Goal: Feedback & Contribution: Submit feedback/report problem

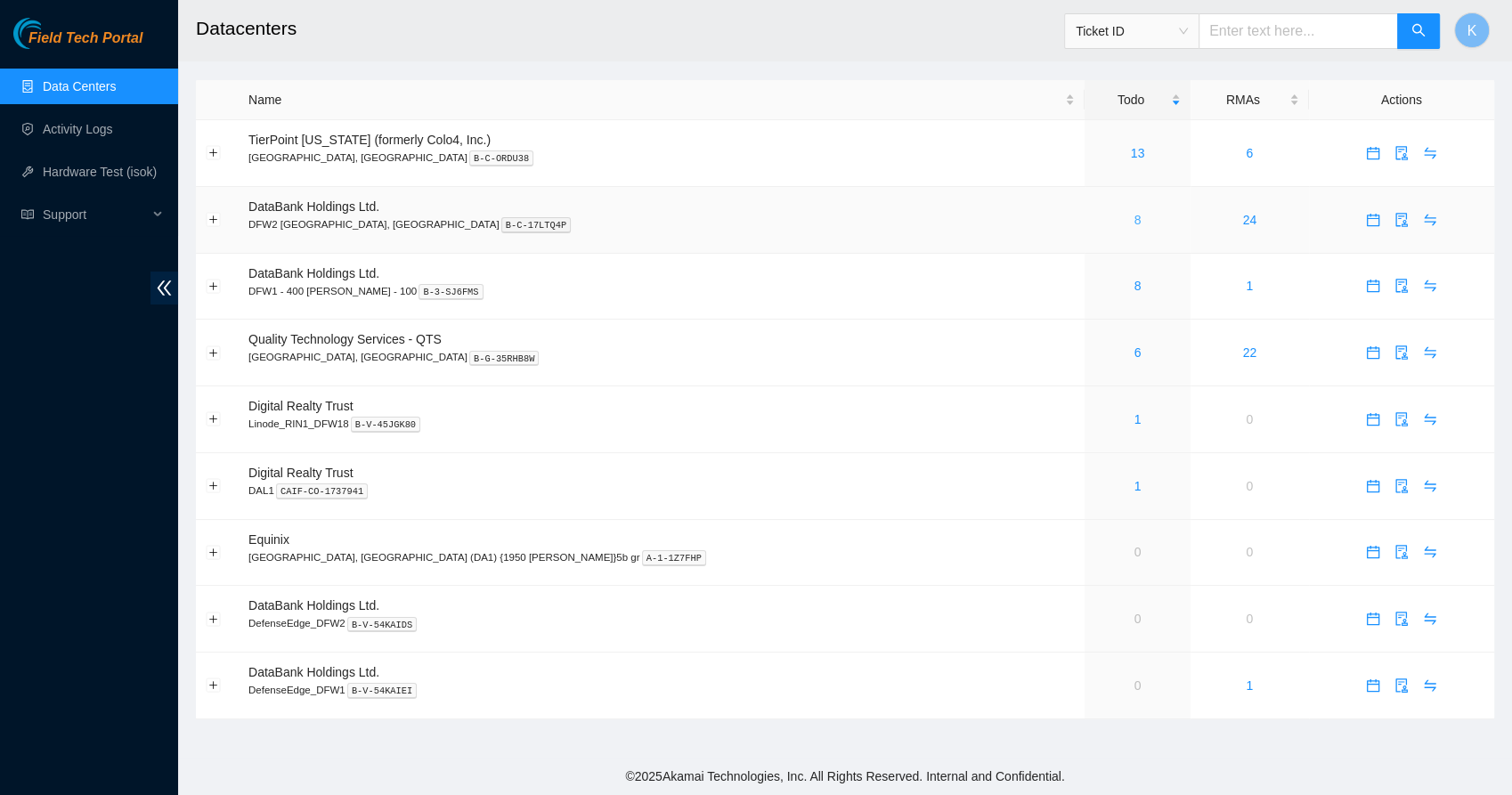
click at [1134, 219] on link "8" at bounding box center [1138, 220] width 8 height 14
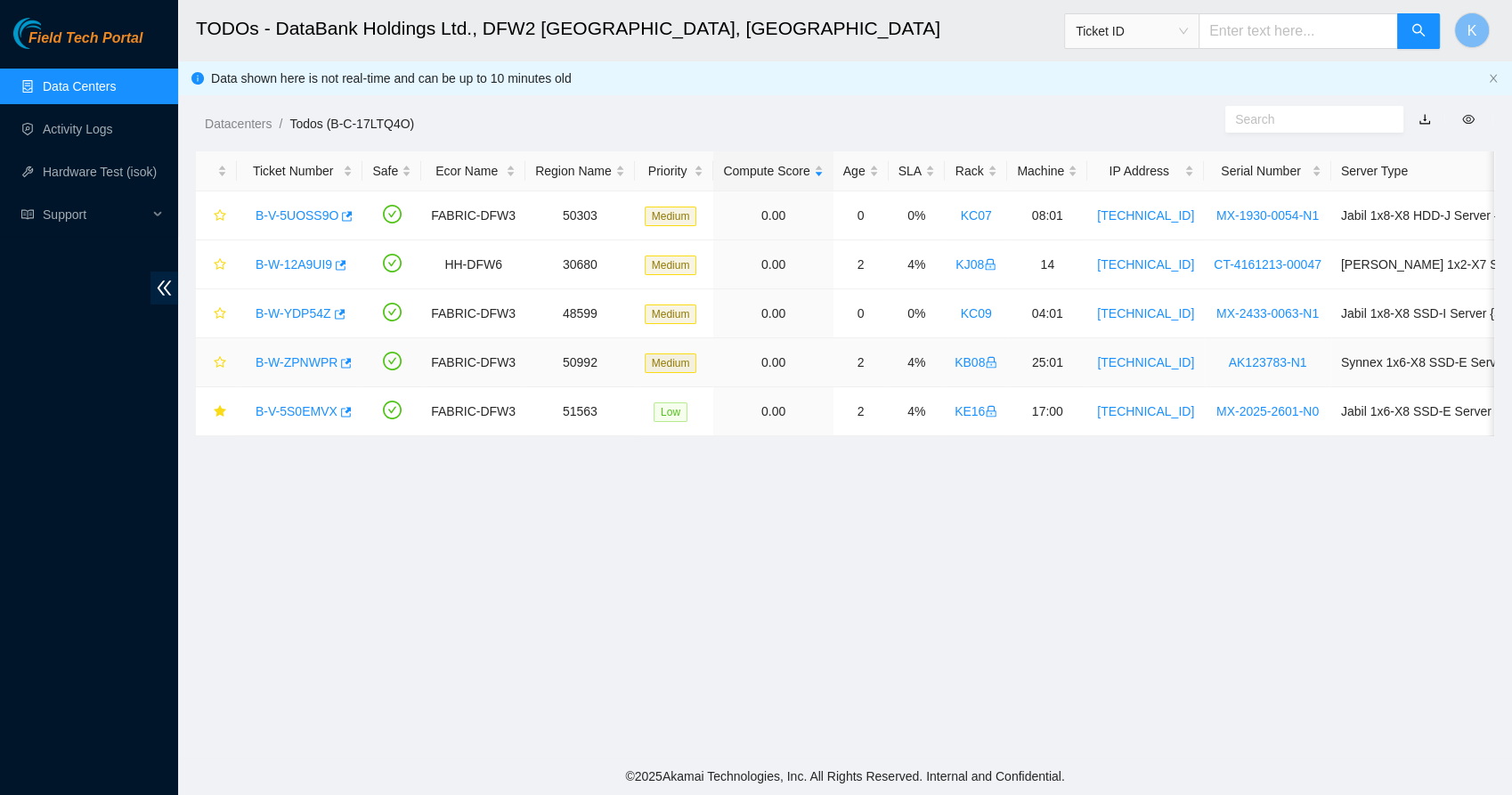
click at [313, 360] on link "B-W-ZPNWPR" at bounding box center [296, 362] width 82 height 14
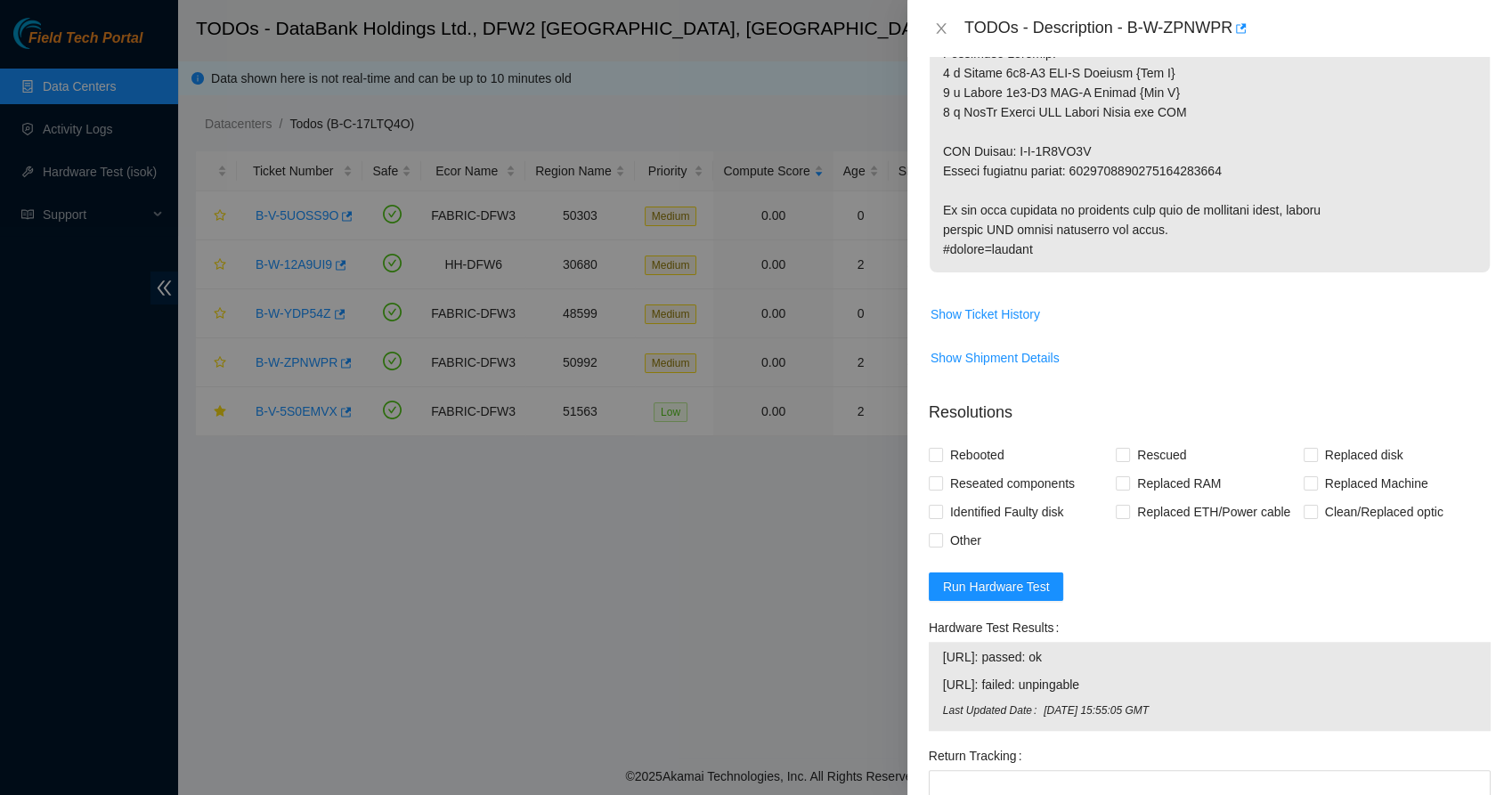
scroll to position [1314, 0]
click at [977, 605] on button "Run Hardware Test" at bounding box center [996, 590] width 136 height 28
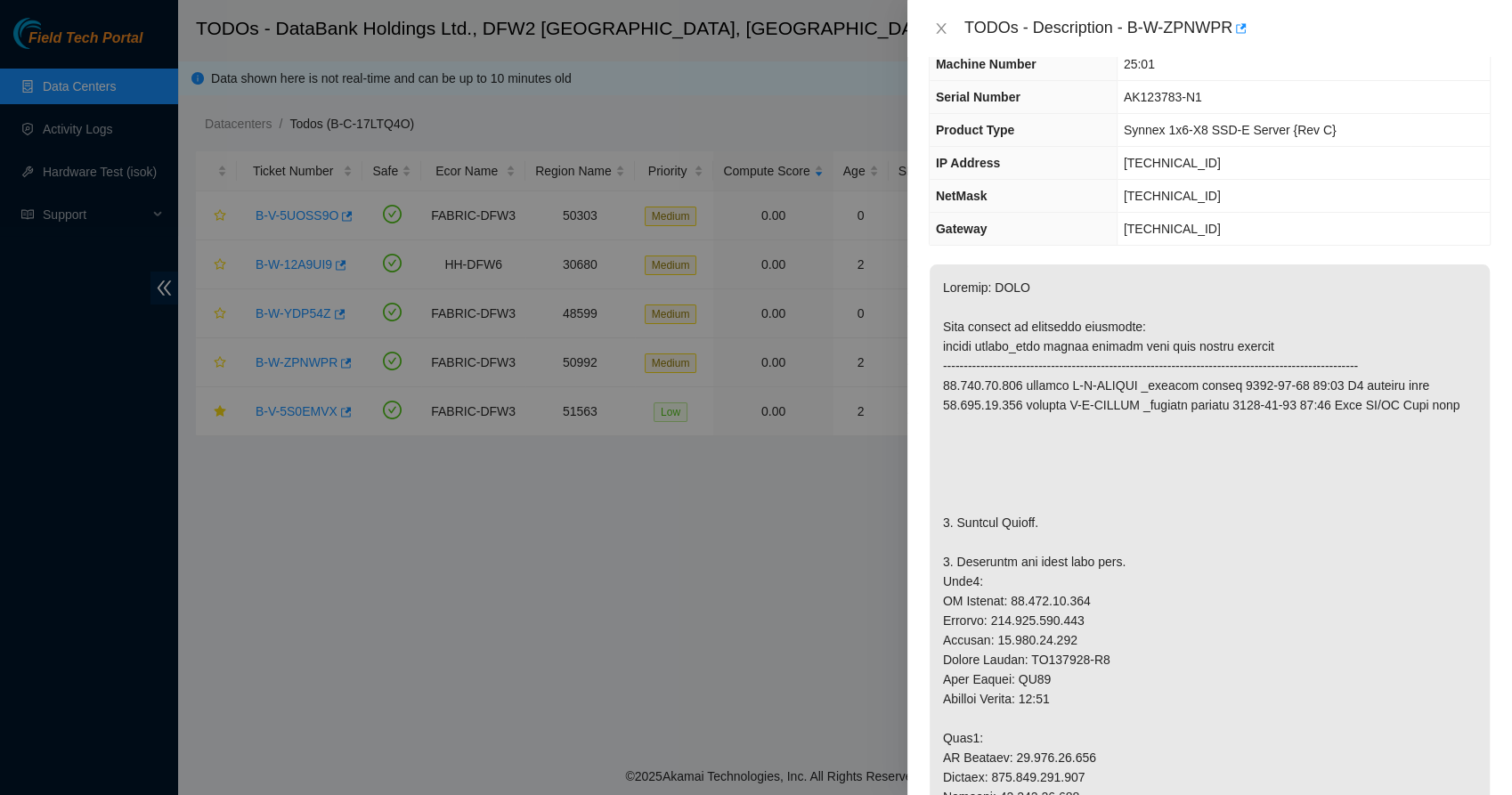
scroll to position [65, 0]
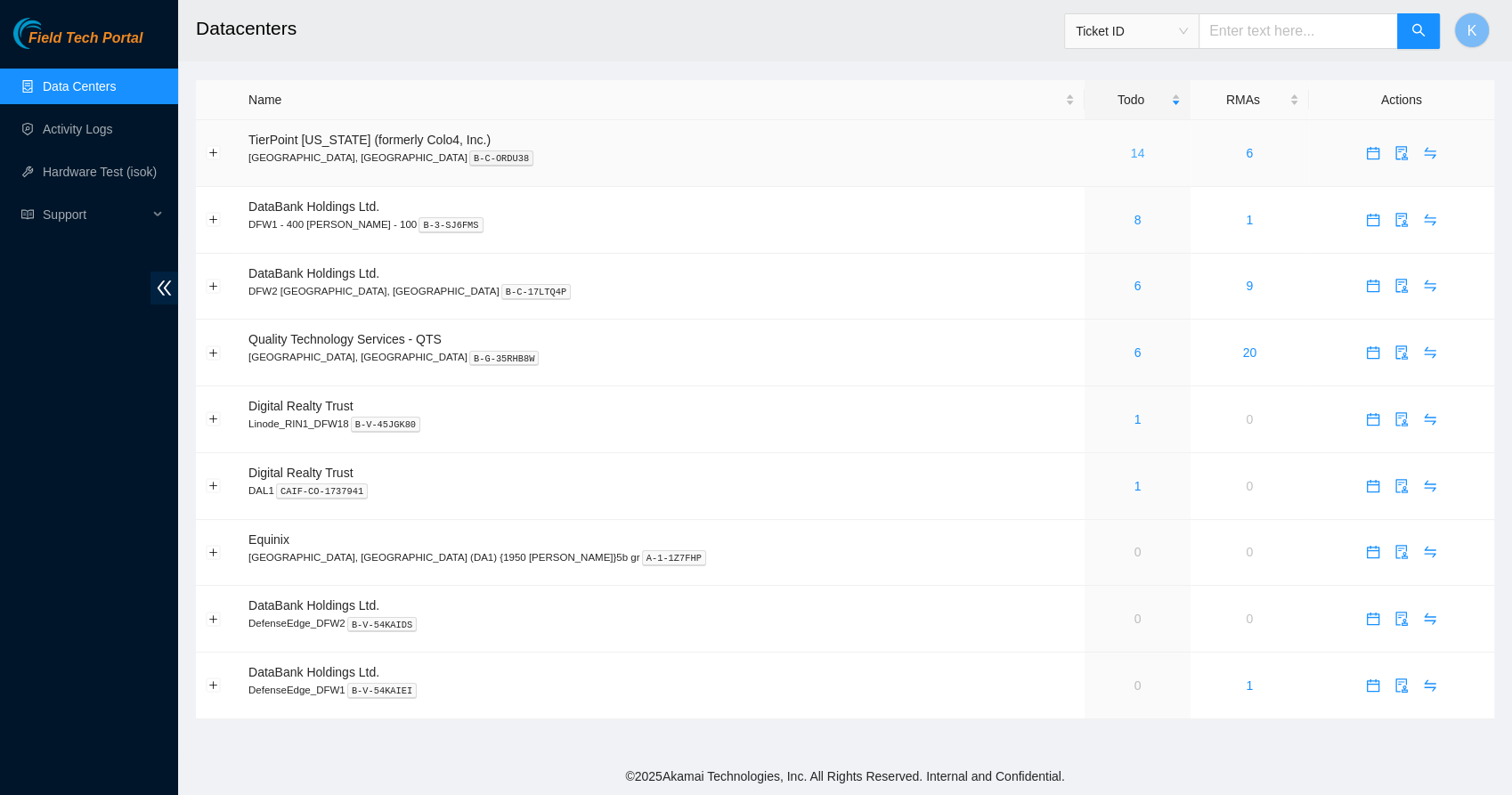
click at [1131, 150] on link "14" at bounding box center [1138, 153] width 14 height 14
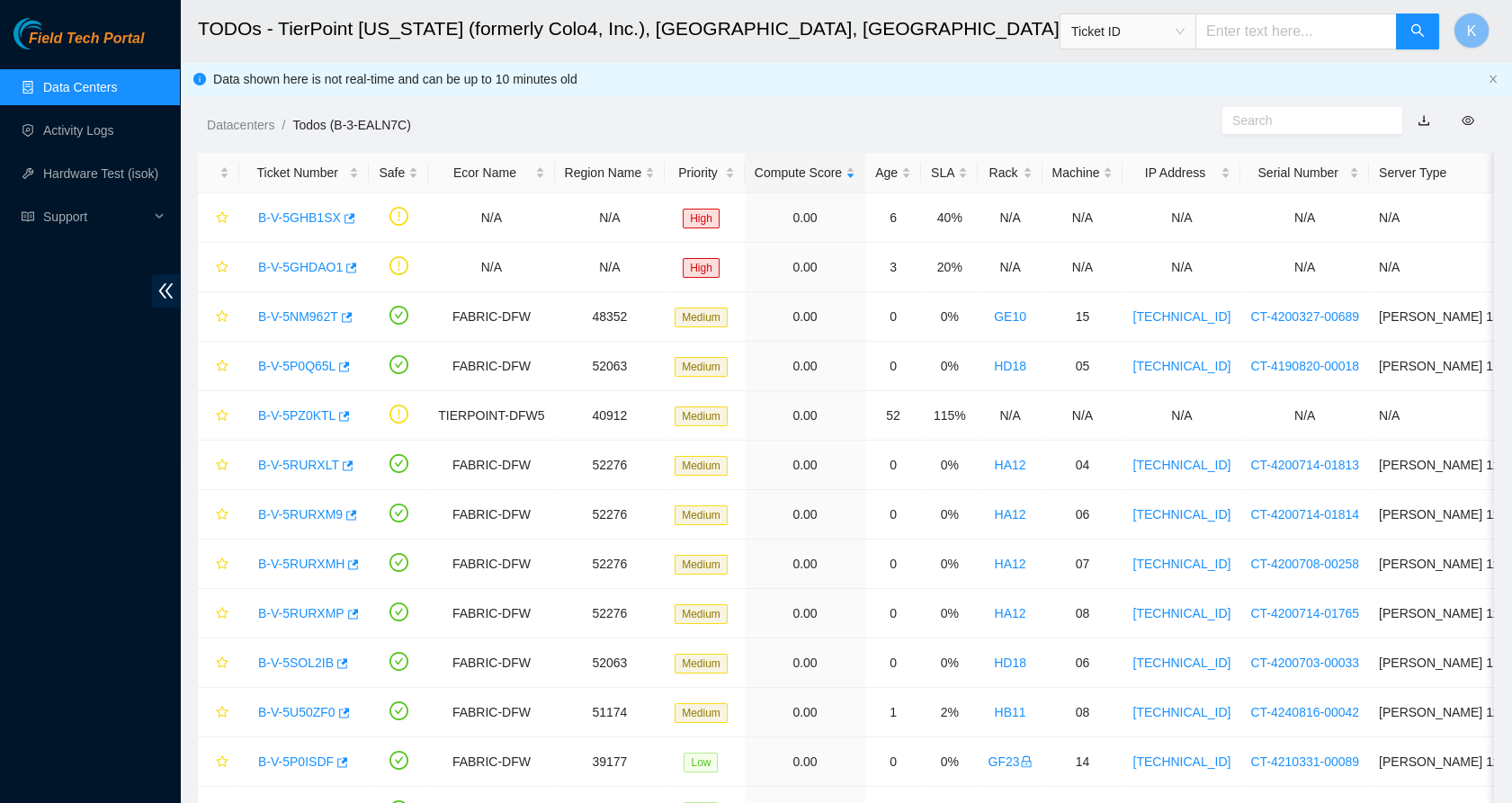
click at [93, 90] on link "Data Centers" at bounding box center [79, 87] width 73 height 14
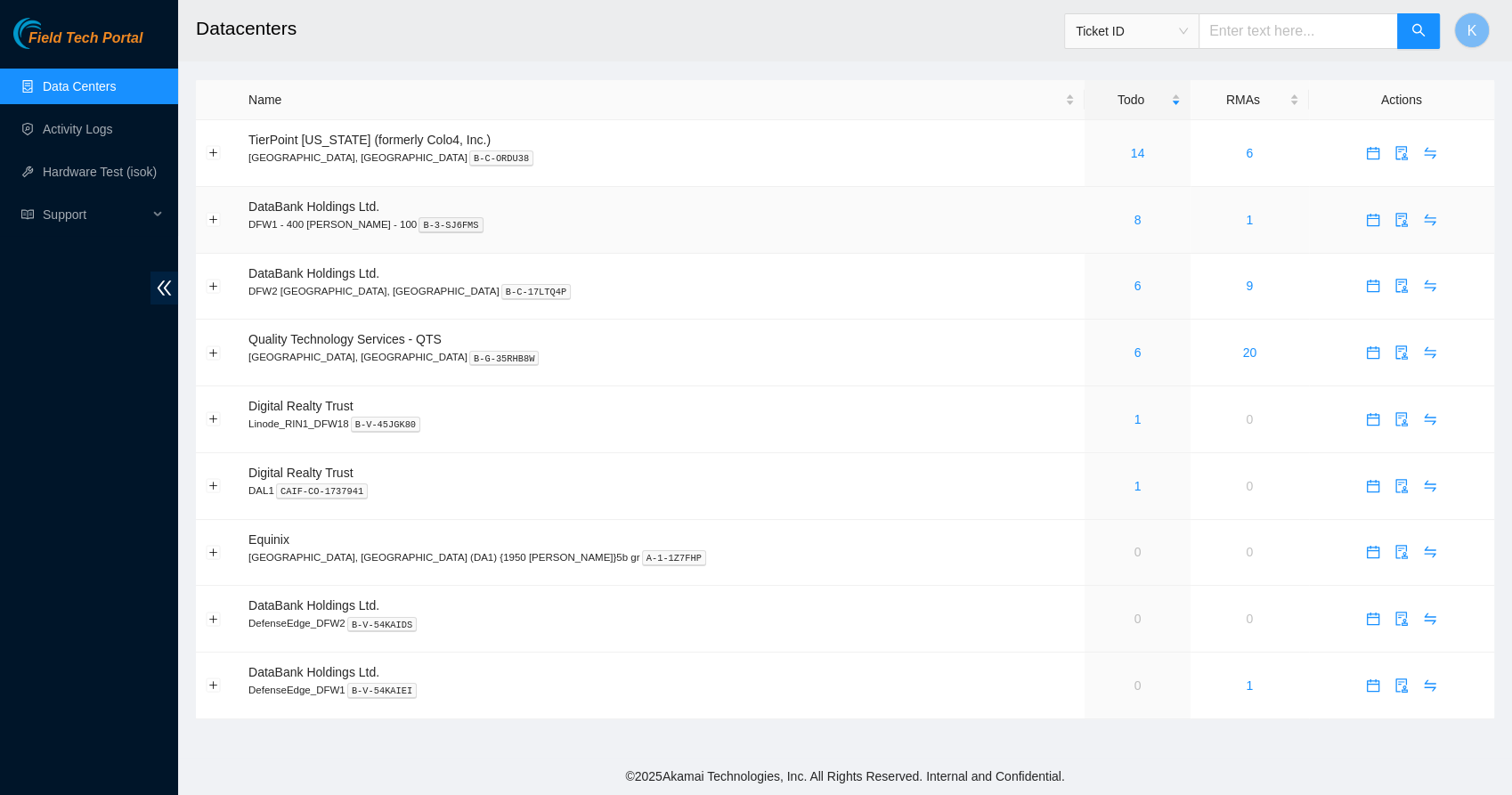
click at [1094, 219] on div "8" at bounding box center [1138, 220] width 87 height 20
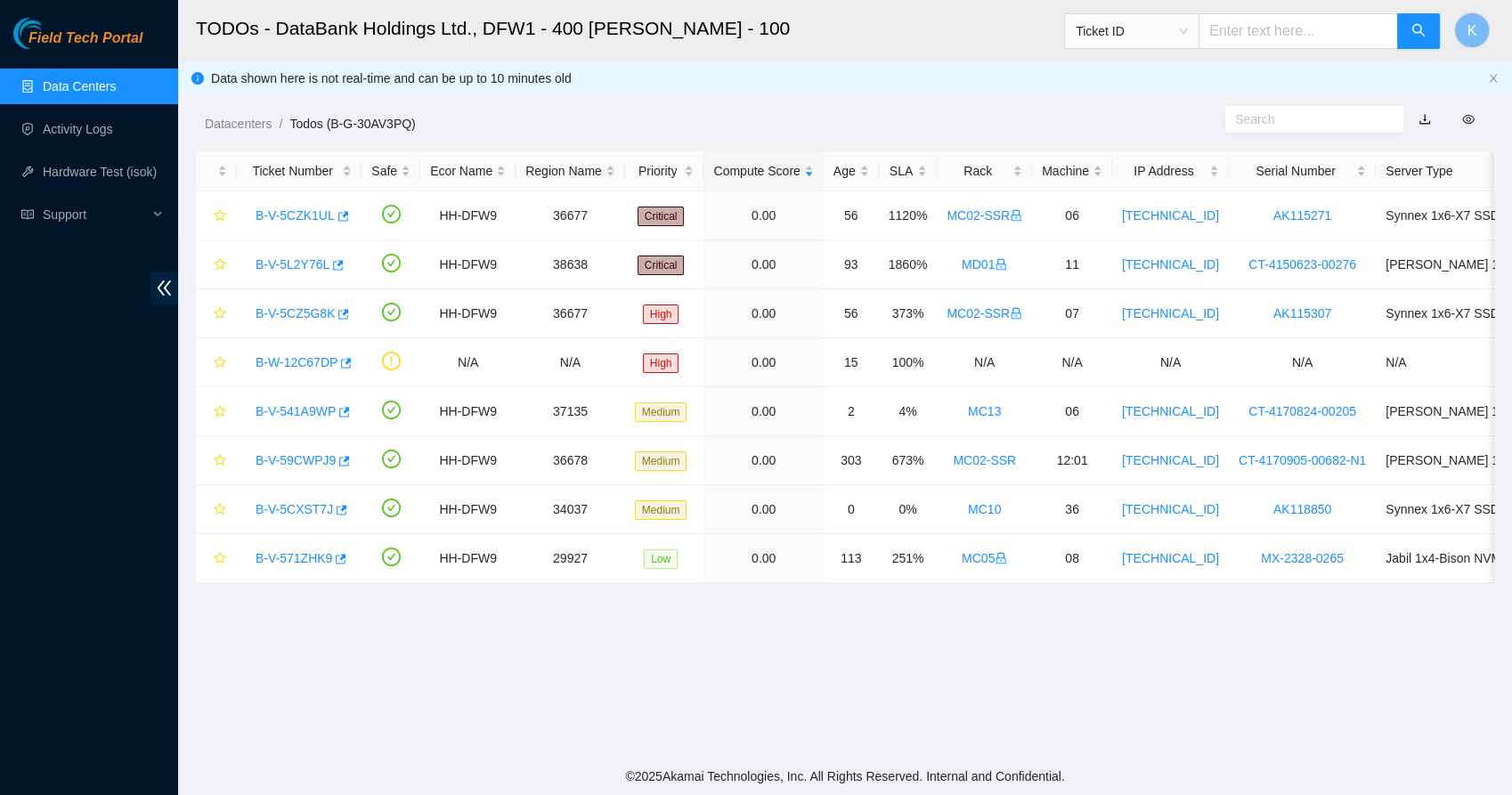
click at [77, 79] on link "Data Centers" at bounding box center [78, 86] width 73 height 14
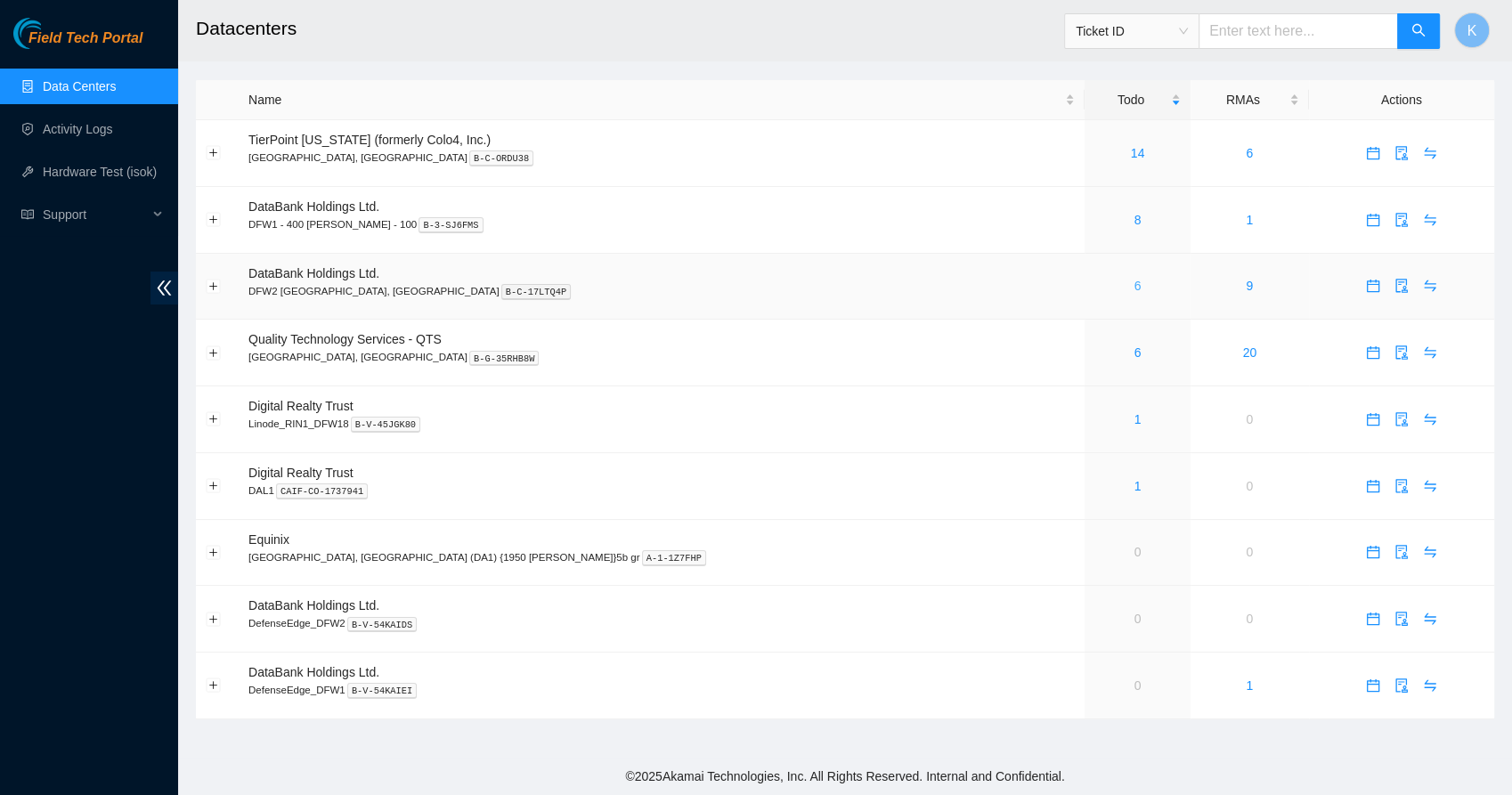
click at [1134, 290] on link "6" at bounding box center [1138, 286] width 8 height 14
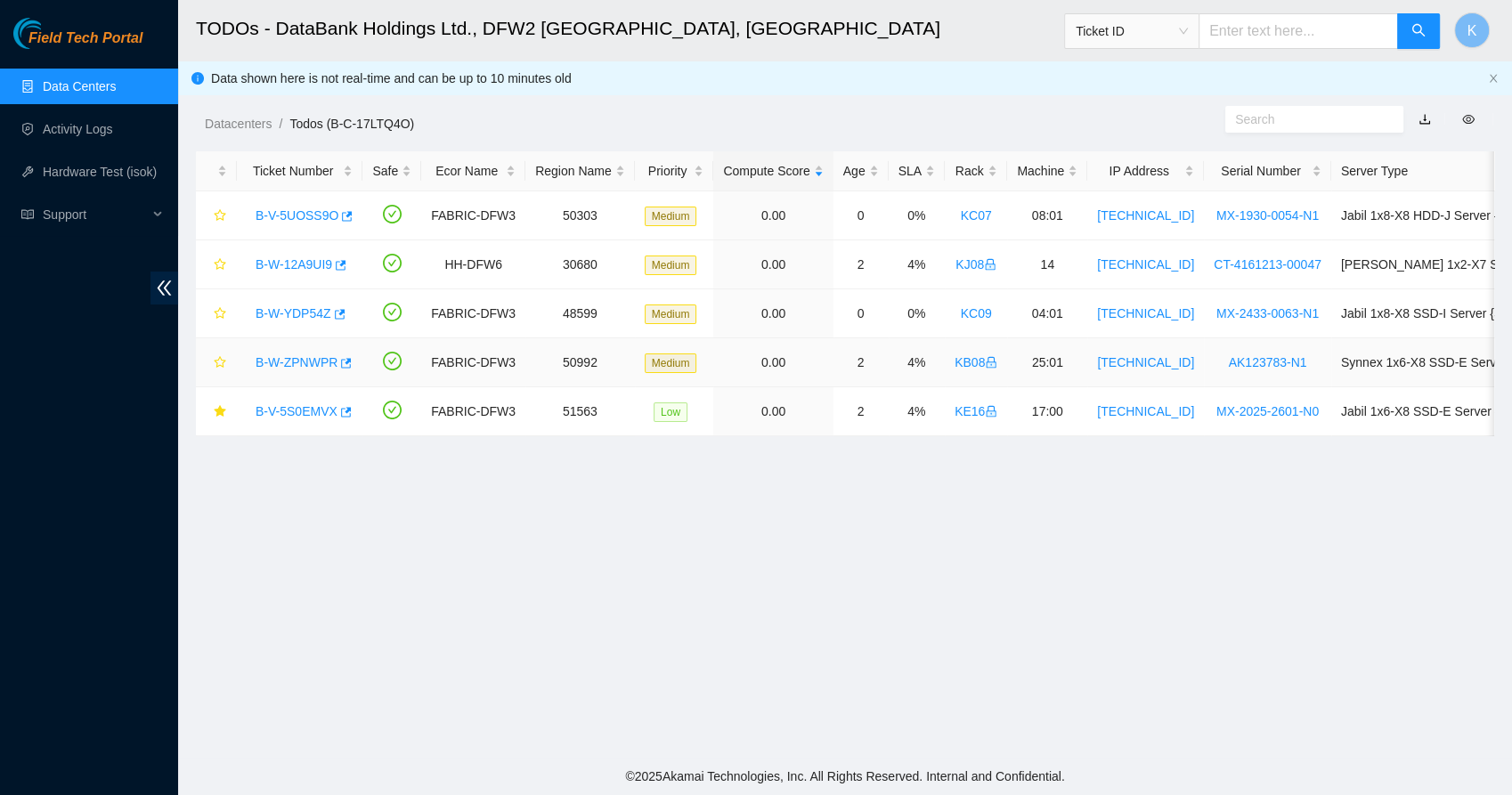
click at [295, 357] on link "B-W-ZPNWPR" at bounding box center [296, 362] width 82 height 14
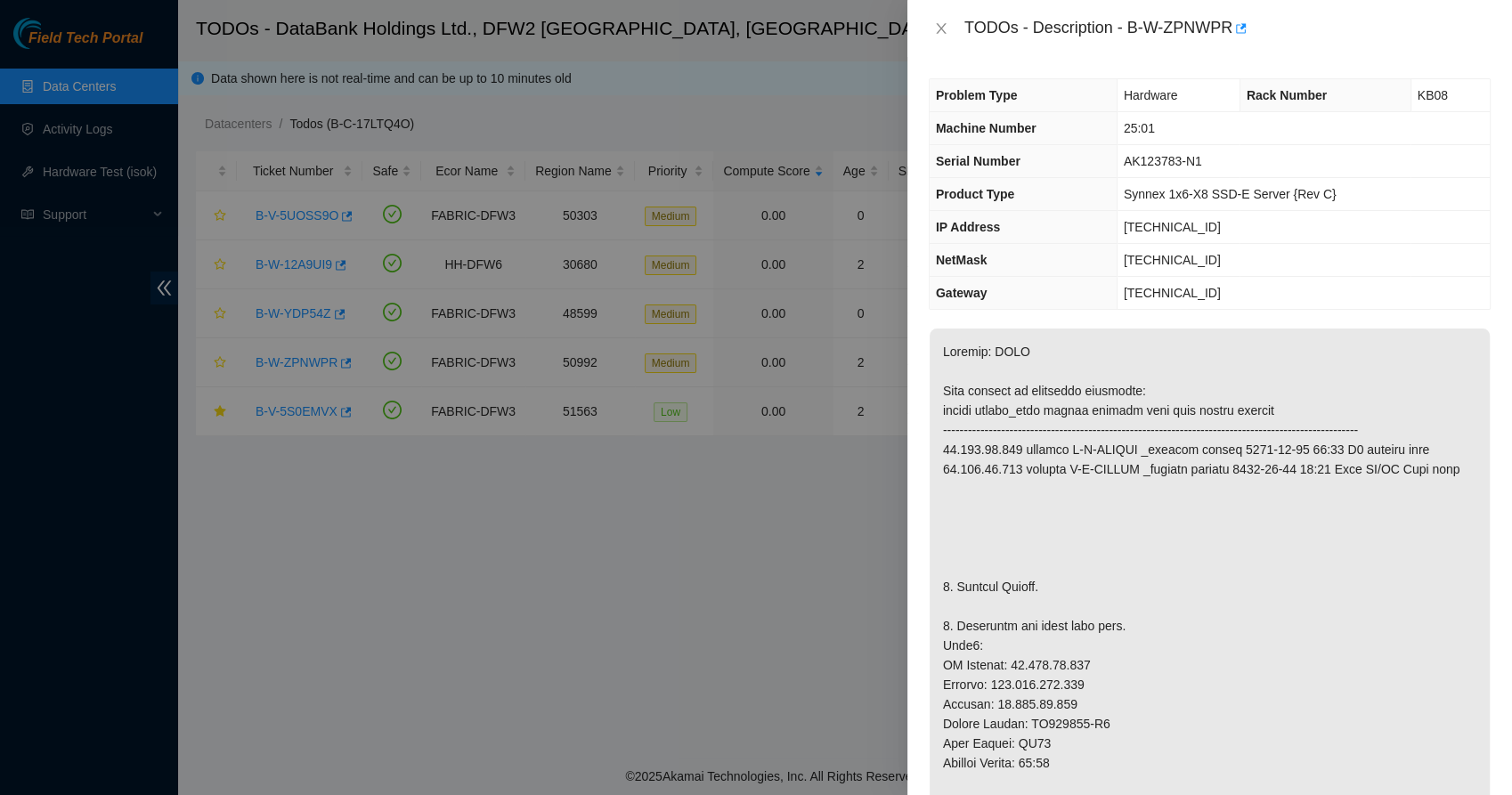
click at [1182, 26] on div "TODOs - Description - B-W-ZPNWPR" at bounding box center [1227, 28] width 526 height 28
drag, startPoint x: 1182, startPoint y: 26, endPoint x: 1125, endPoint y: 26, distance: 57.0
click at [1125, 26] on div "TODOs - Description - B-W-ZPNWPR" at bounding box center [1227, 28] width 526 height 28
drag, startPoint x: 1126, startPoint y: 26, endPoint x: 1227, endPoint y: 41, distance: 102.1
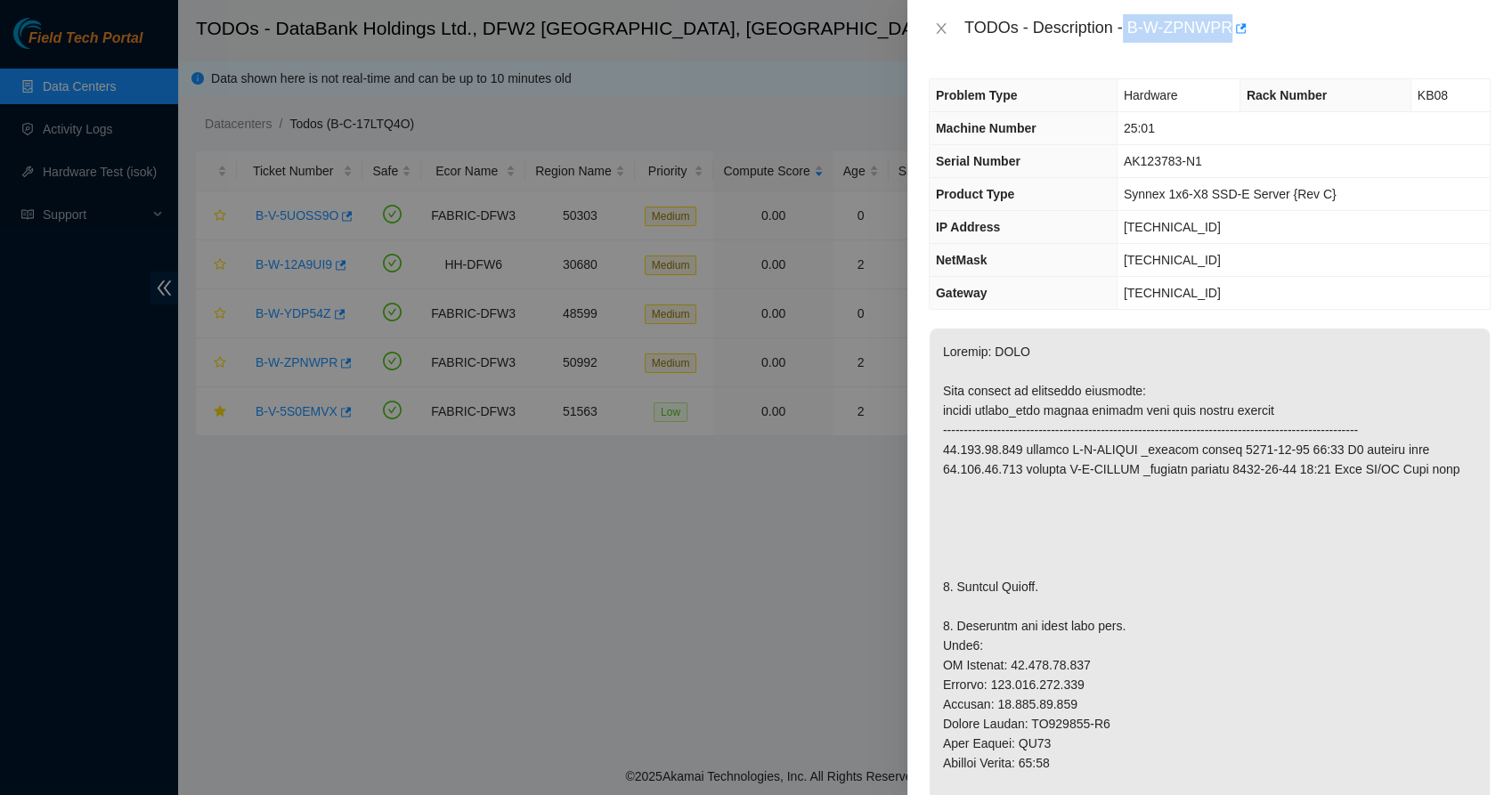
click at [1227, 41] on div "TODOs - Description - B-W-ZPNWPR" at bounding box center [1227, 28] width 526 height 28
copy div "B-W-ZPNWPR"
click at [942, 28] on icon "close" at bounding box center [941, 28] width 14 height 14
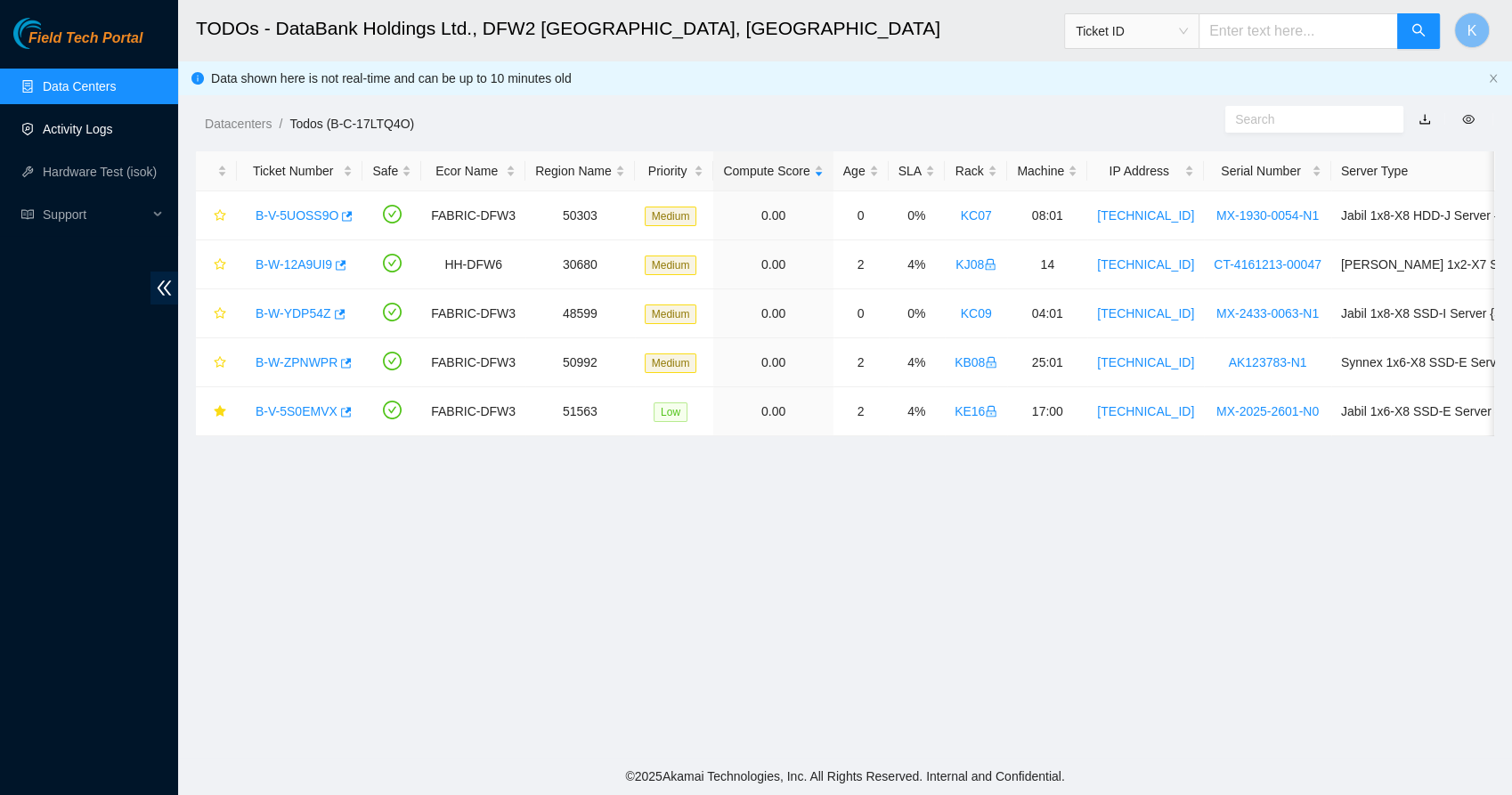
click at [86, 127] on link "Activity Logs" at bounding box center [77, 128] width 71 height 14
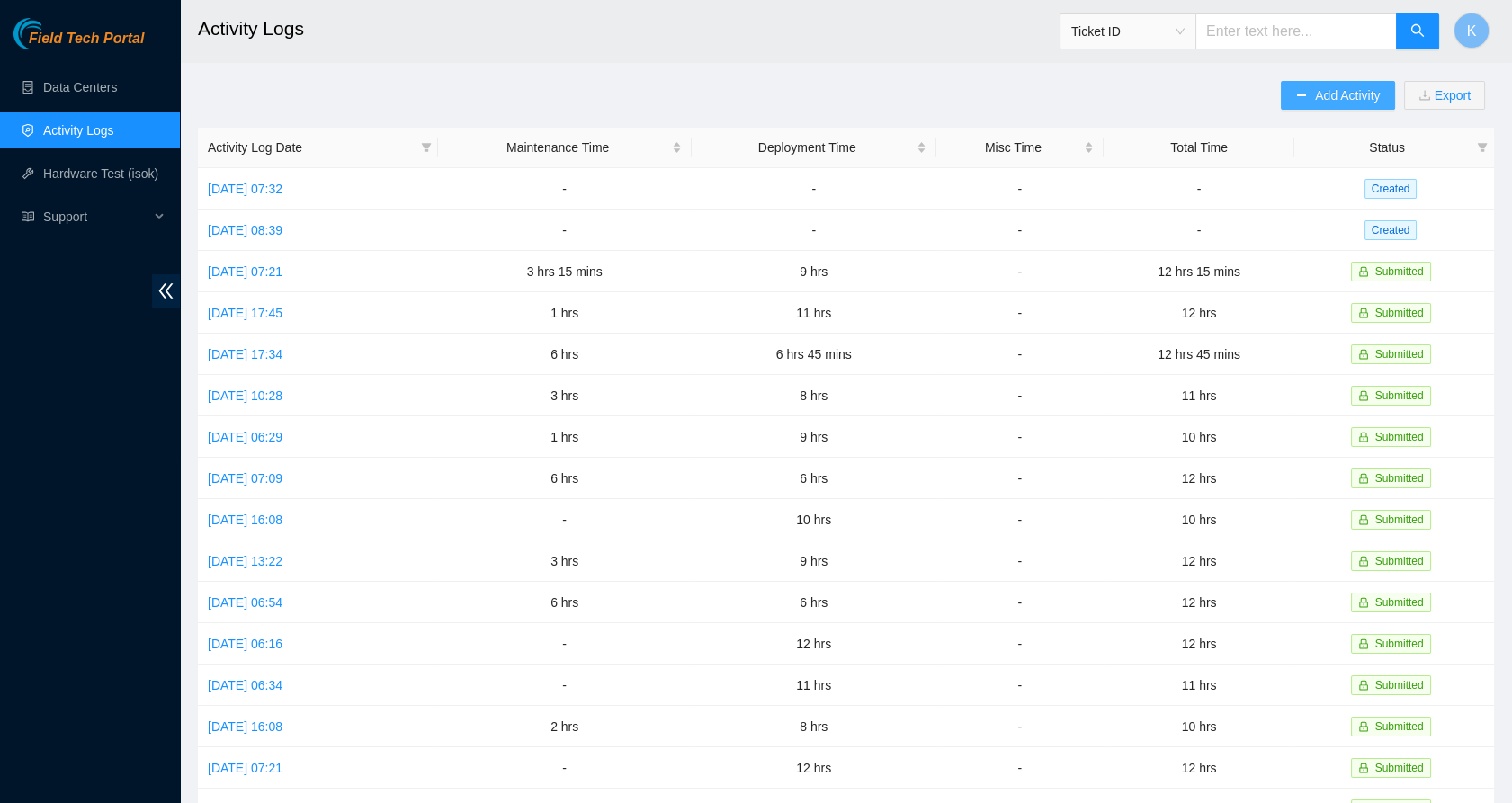
click at [1343, 90] on span "Add Activity" at bounding box center [1347, 95] width 65 height 20
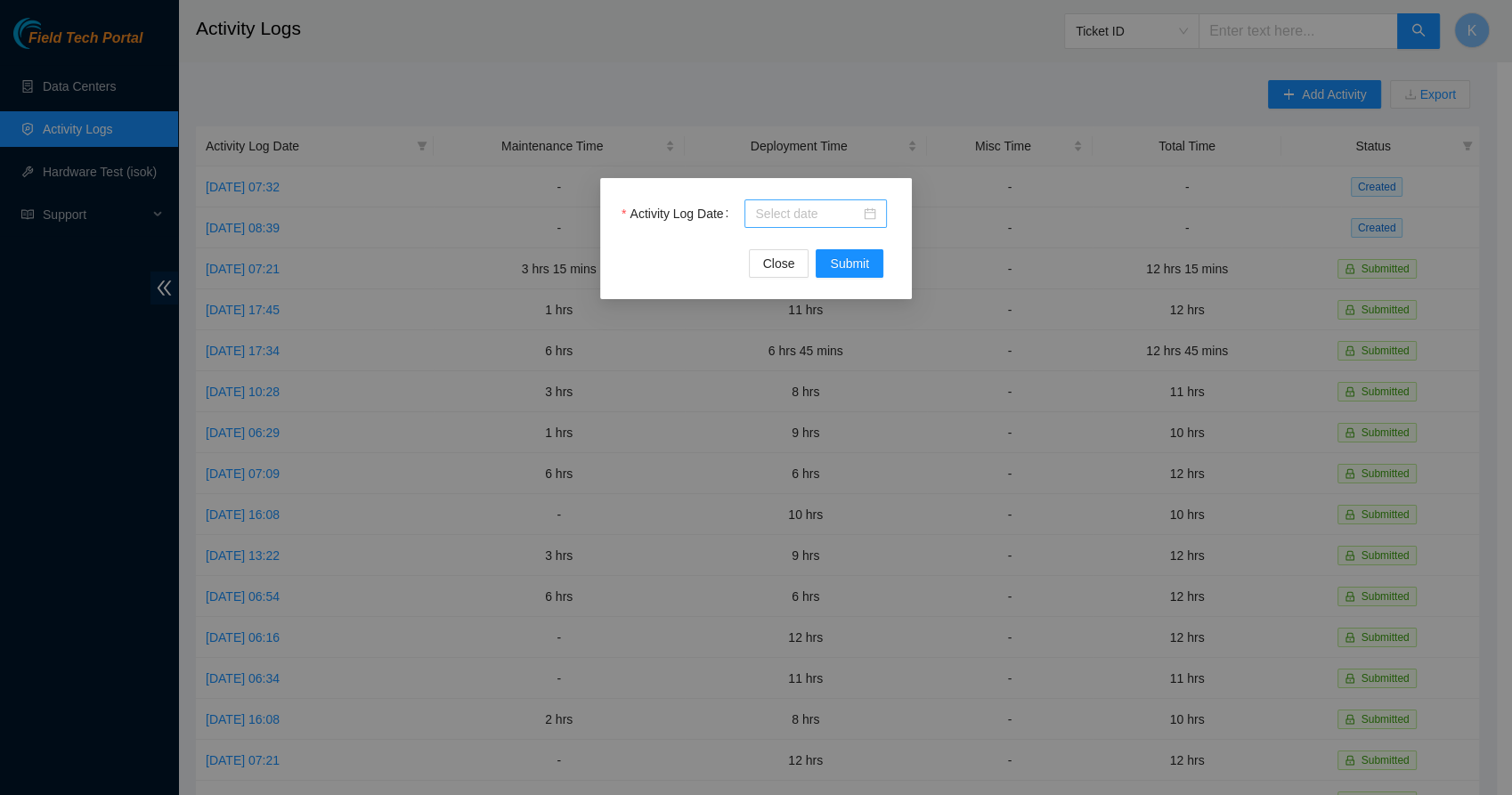
click at [869, 212] on div at bounding box center [815, 213] width 121 height 20
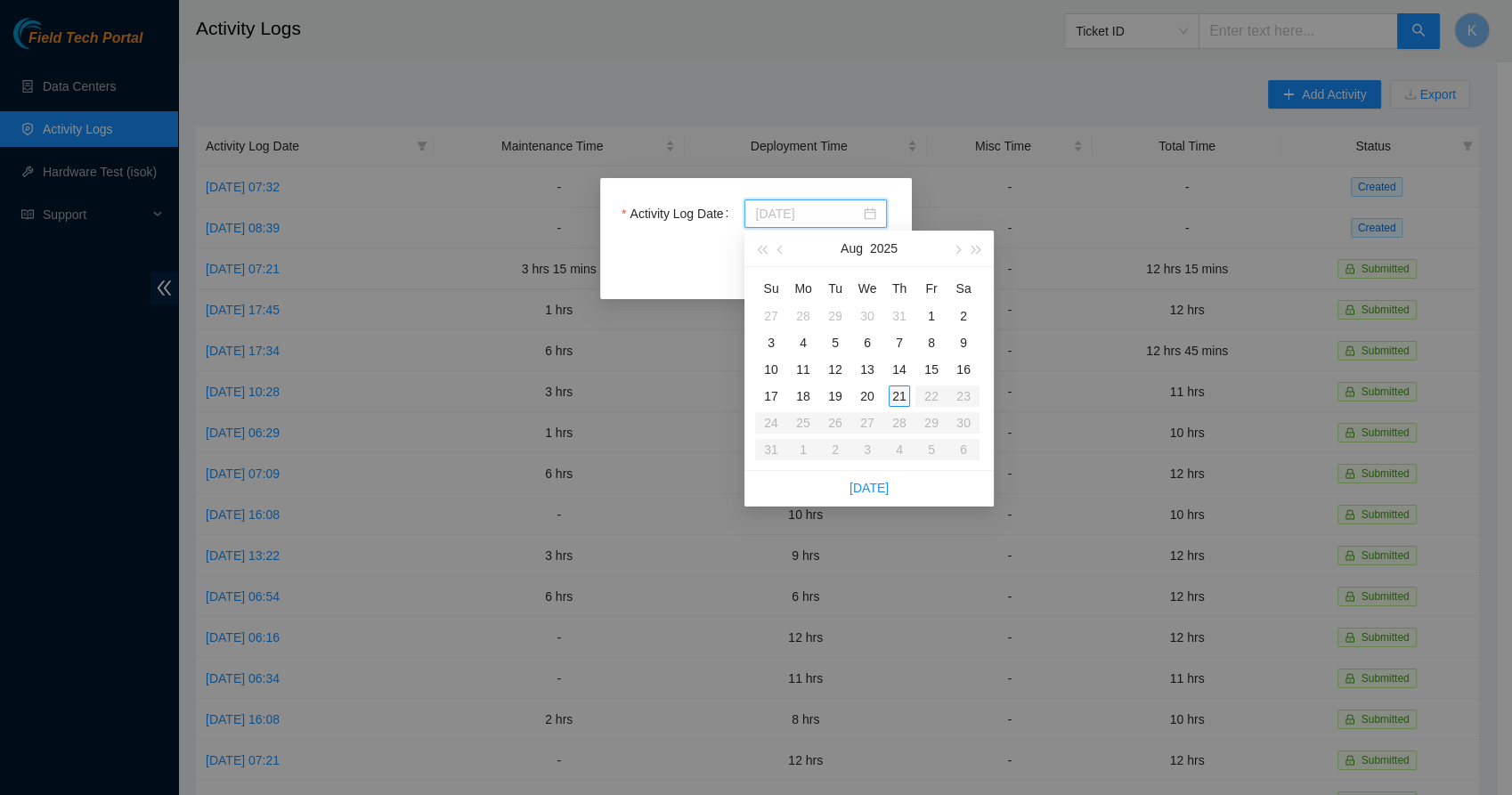
type input "2025-08-21"
click at [897, 394] on div "21" at bounding box center [899, 396] width 22 height 22
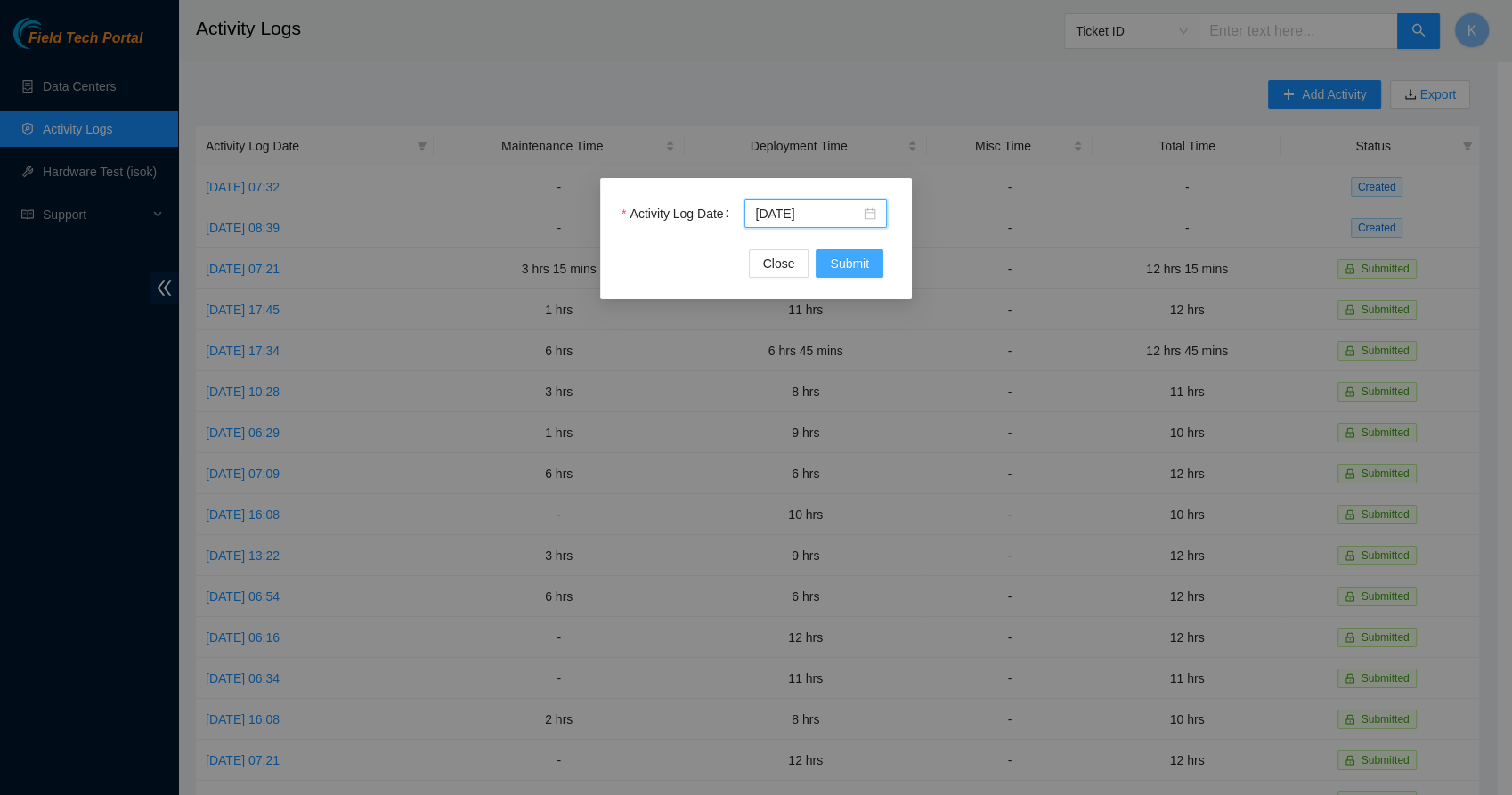
click at [840, 257] on span "Submit" at bounding box center [849, 263] width 40 height 20
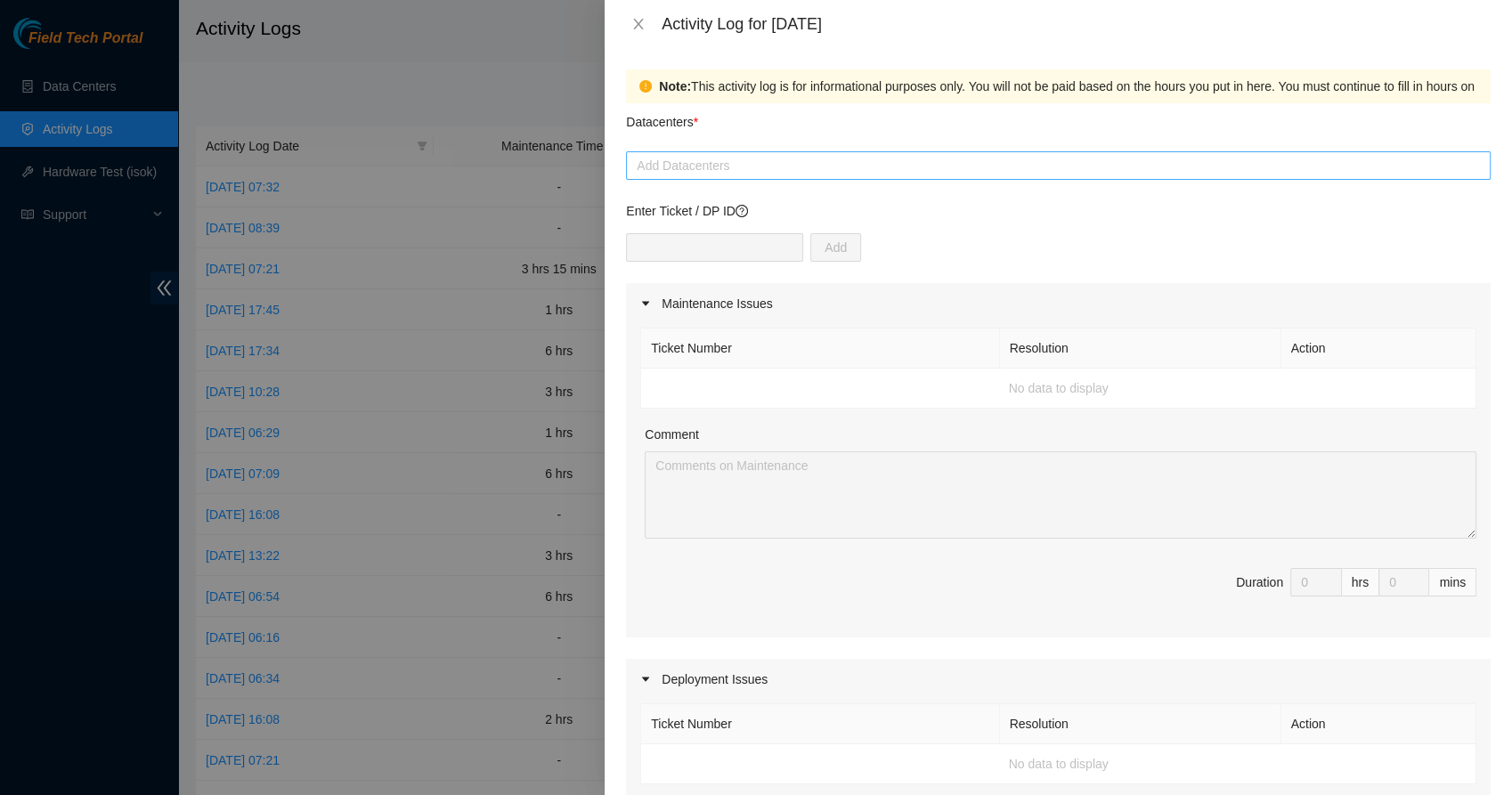
click at [674, 157] on div at bounding box center [1059, 165] width 856 height 22
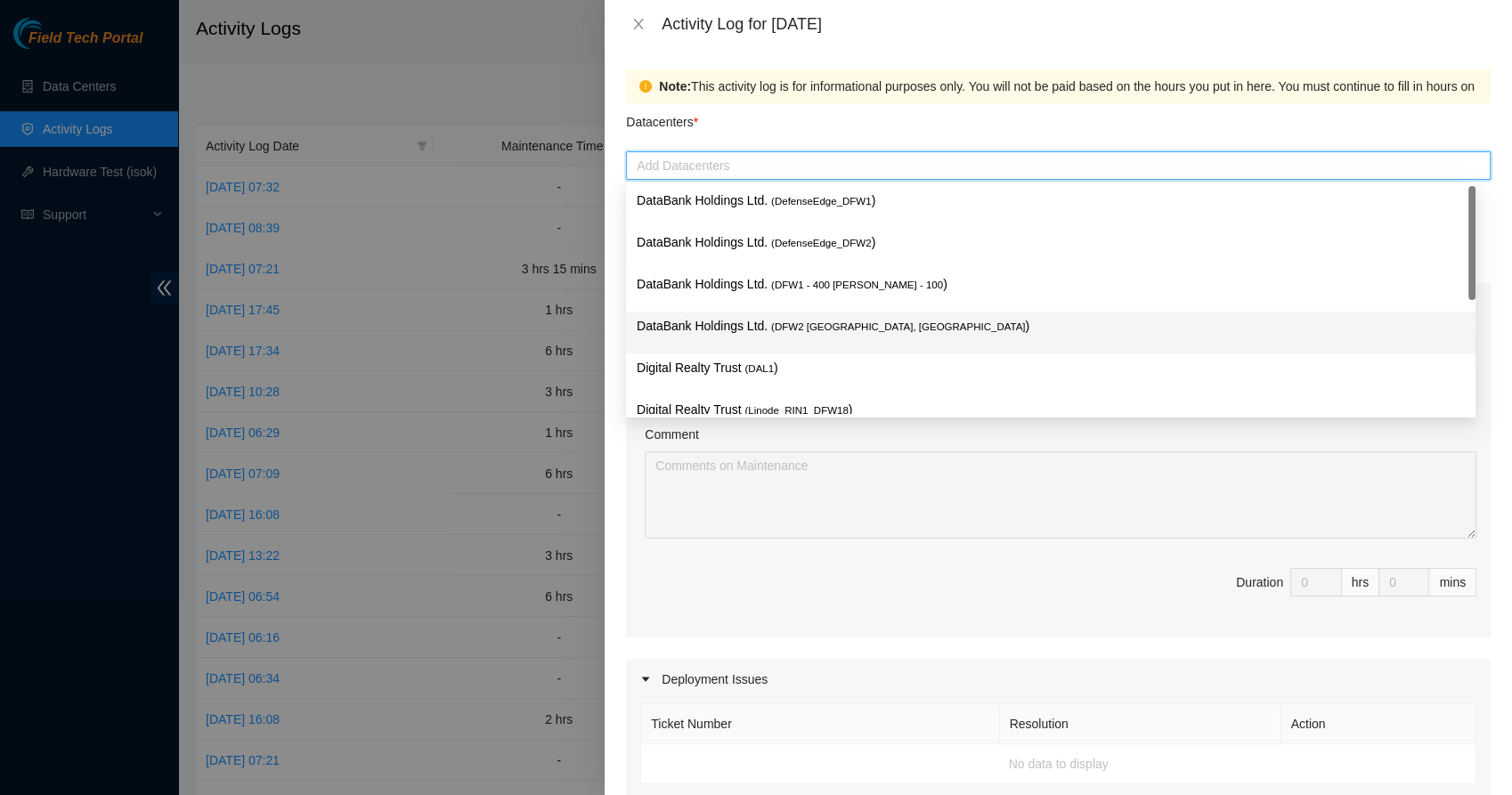
click at [681, 322] on p "DataBank Holdings Ltd. ( DFW2 Richardson, TX )" at bounding box center [1050, 326] width 828 height 21
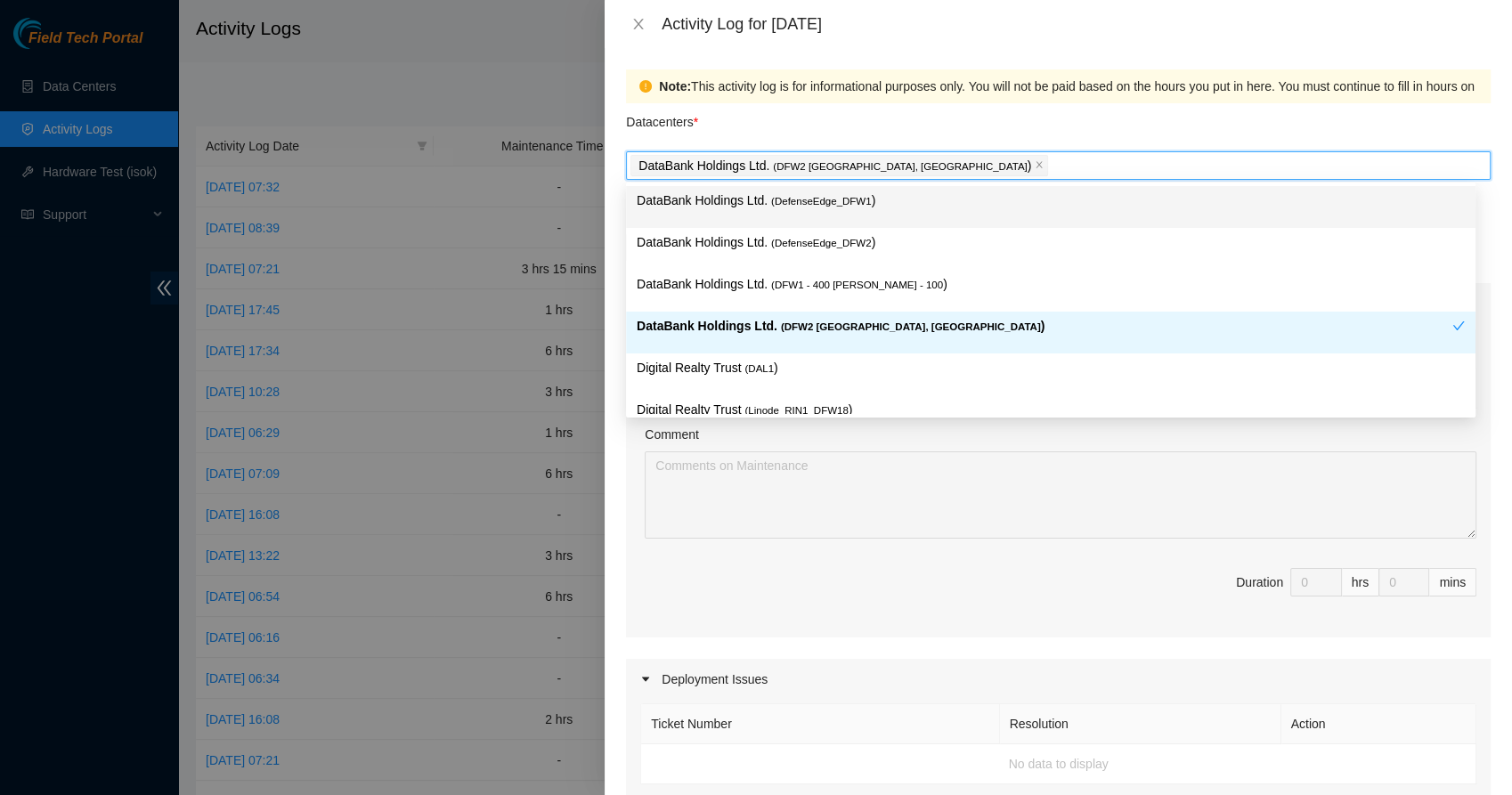
click at [680, 114] on p "Datacenters *" at bounding box center [662, 118] width 73 height 28
click at [1051, 155] on input "Datacenters *" at bounding box center [1053, 165] width 4 height 22
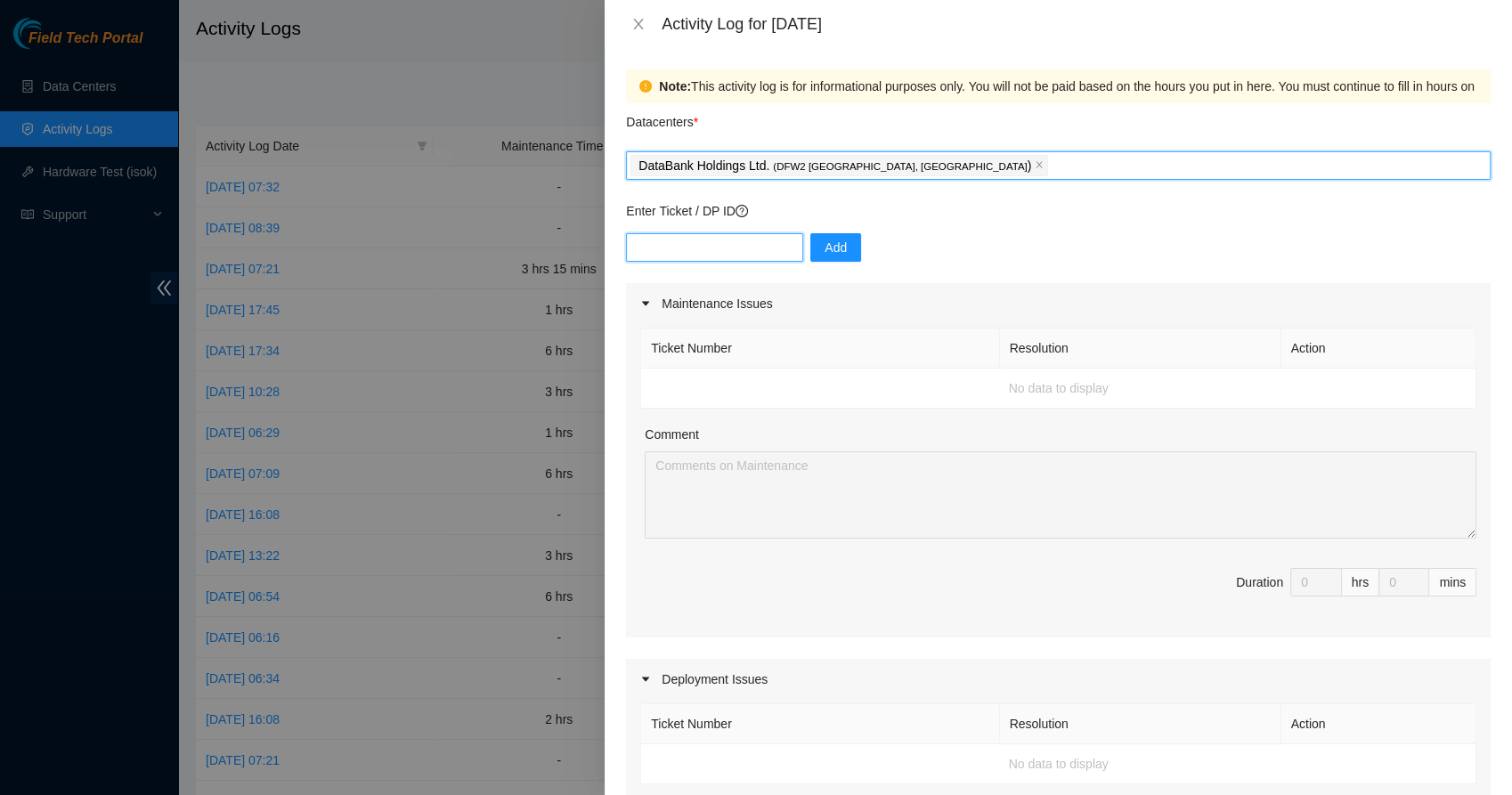
click at [677, 251] on input "text" at bounding box center [715, 247] width 177 height 28
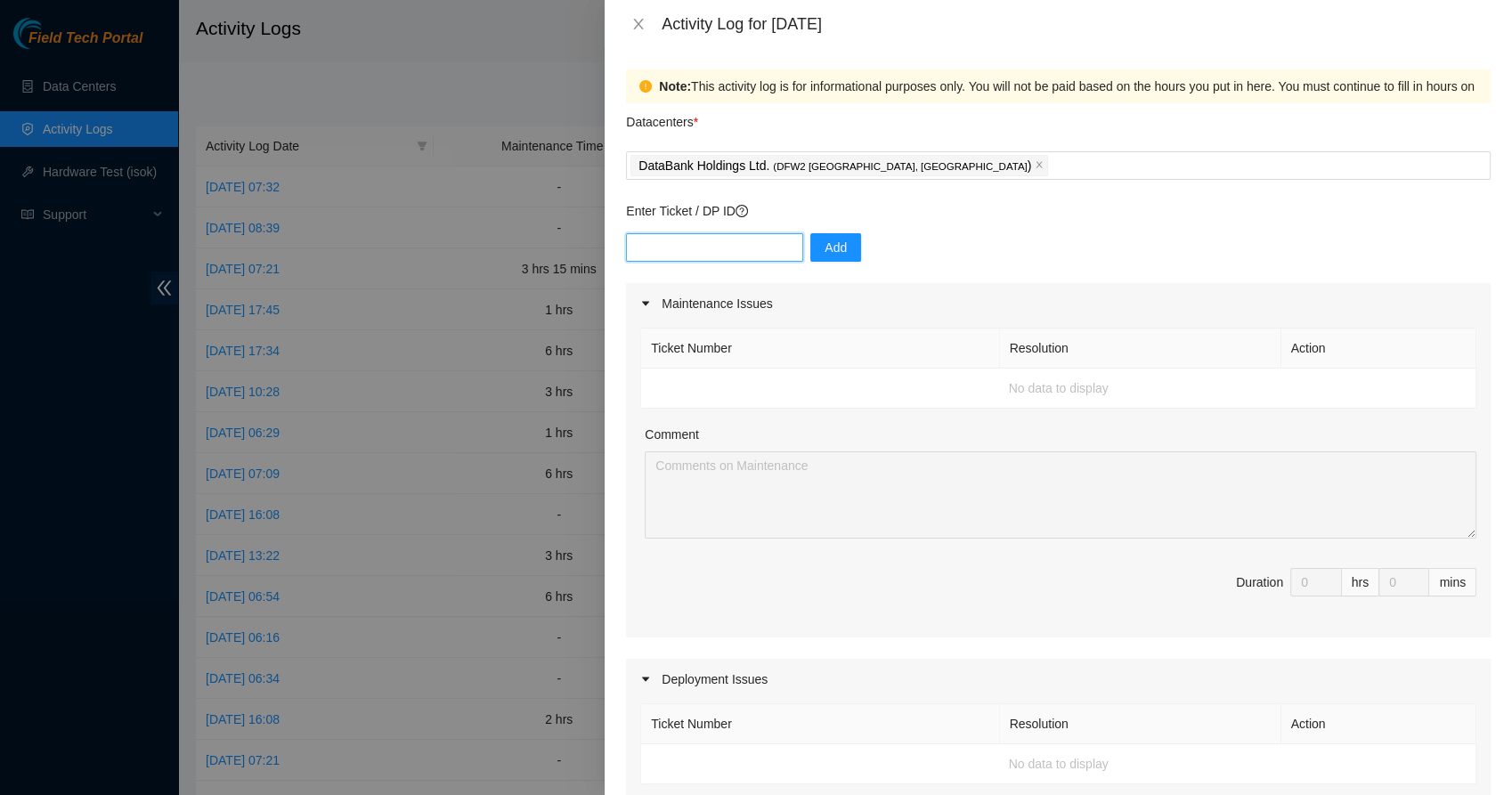
paste input "B-W-ZPNWPR"
type input "B-W-ZPNWPR"
click at [825, 248] on span "Add" at bounding box center [836, 247] width 23 height 20
click at [710, 238] on input "text" at bounding box center [715, 247] width 177 height 28
paste input "B-W-ZPNWPR"
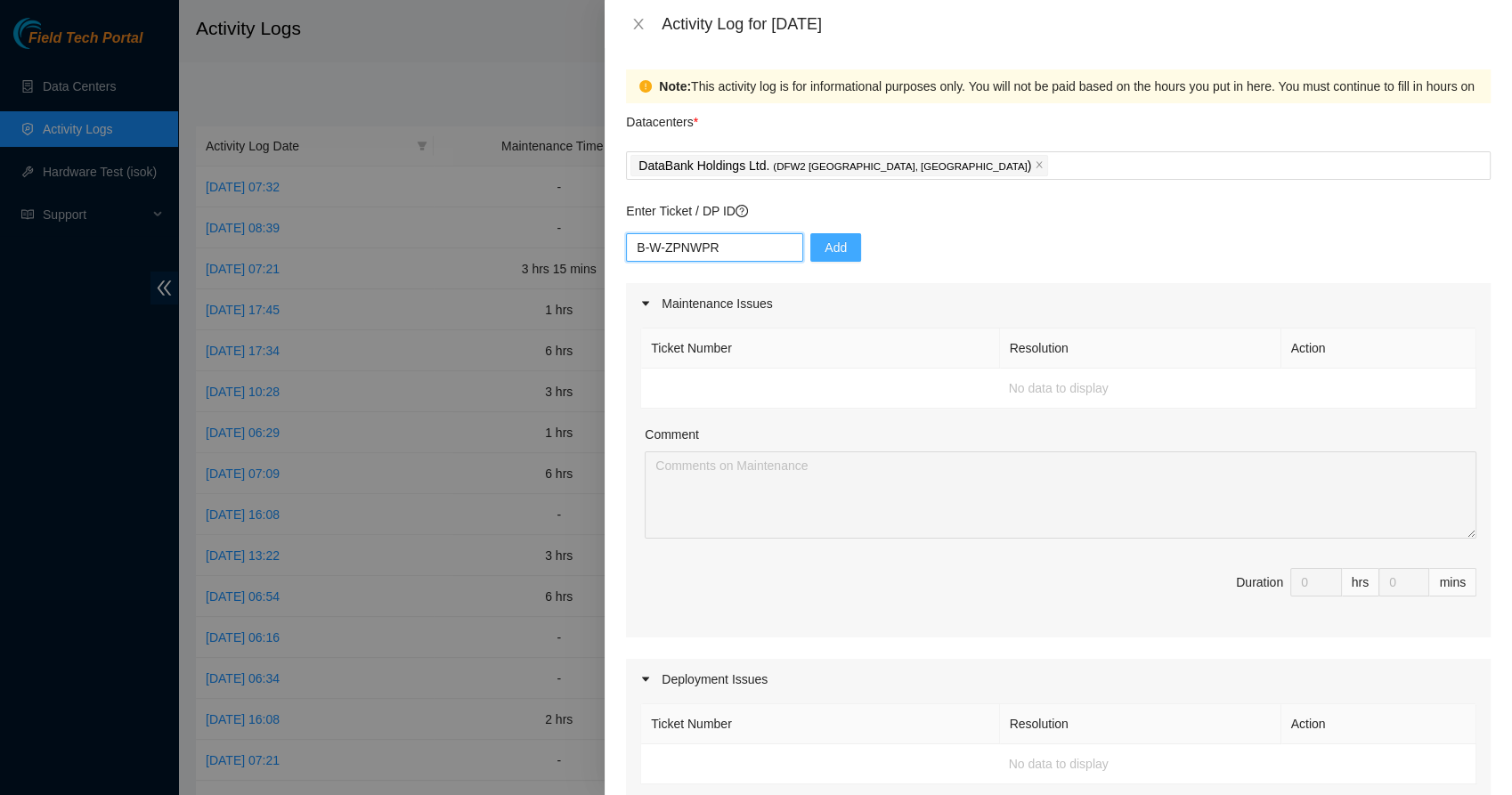
type input "B-W-ZPNWPR"
click at [811, 242] on button "Add" at bounding box center [836, 247] width 51 height 28
click at [721, 238] on input "text" at bounding box center [715, 247] width 177 height 28
click at [923, 216] on p "Enter Ticket / DP ID" at bounding box center [1058, 210] width 864 height 20
click at [841, 394] on td "No data to display" at bounding box center [1059, 389] width 835 height 41
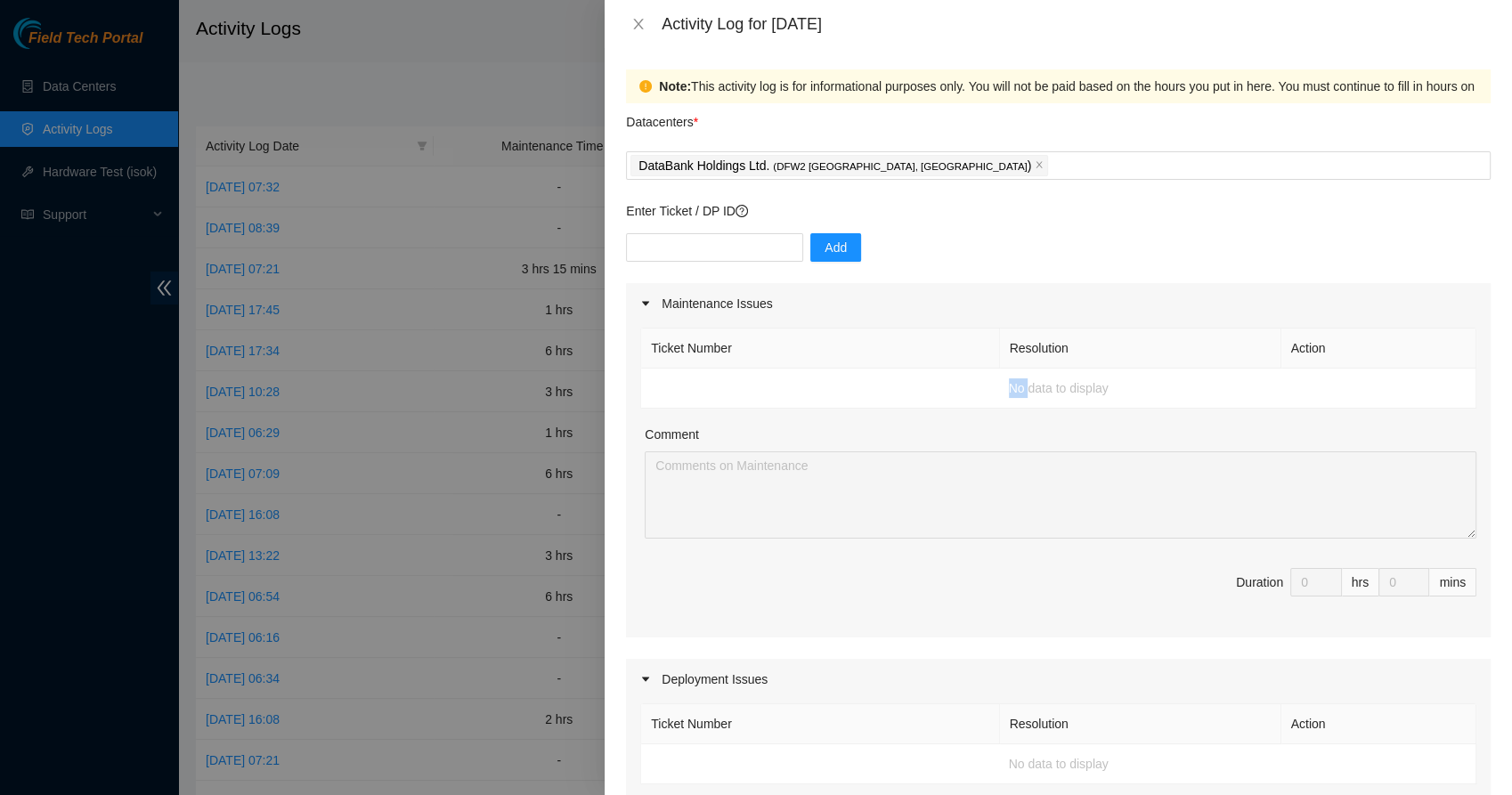
click at [841, 394] on td "No data to display" at bounding box center [1059, 389] width 835 height 41
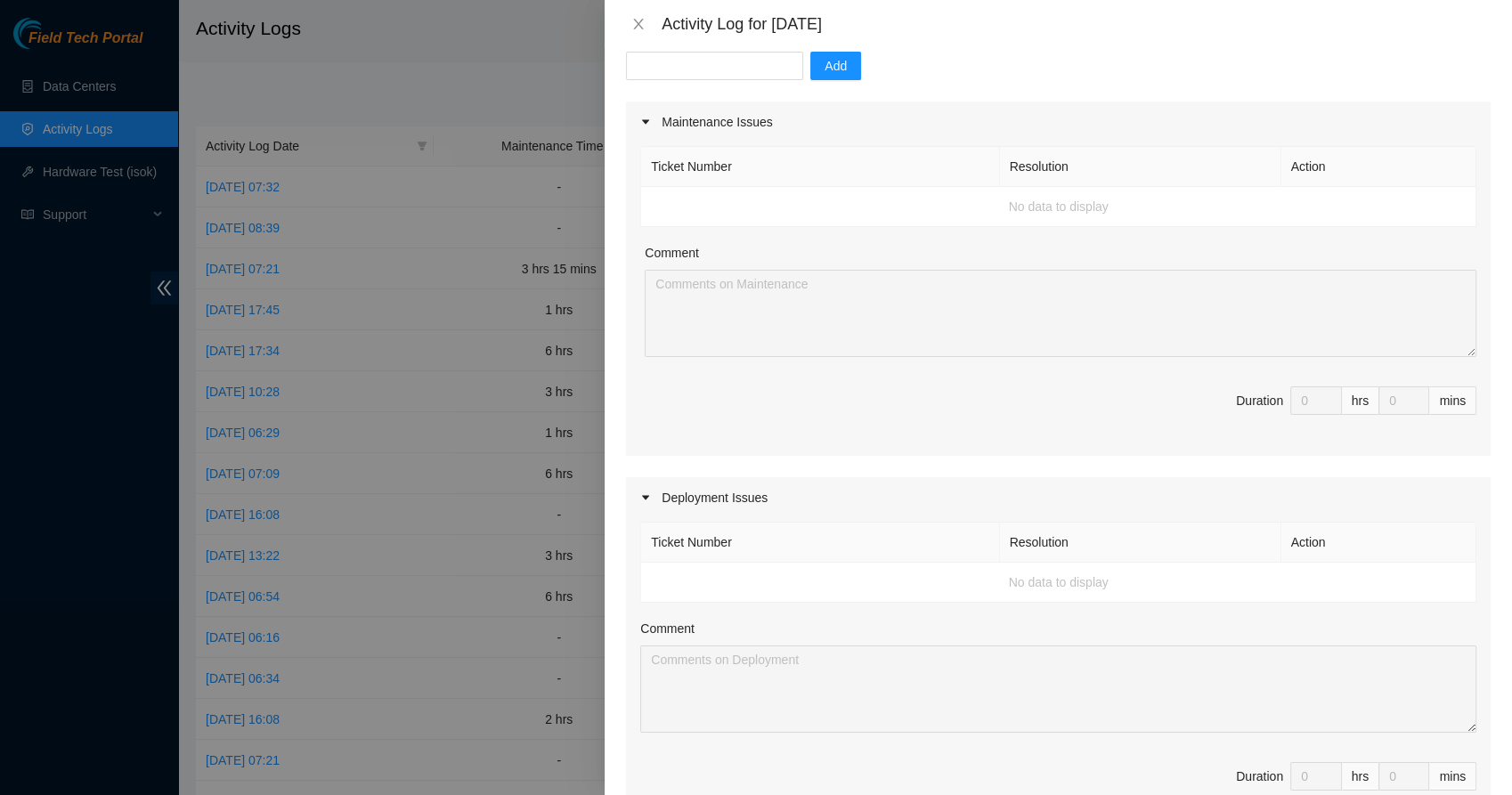
scroll to position [182, 0]
click at [799, 641] on div "Comment" at bounding box center [1058, 632] width 836 height 26
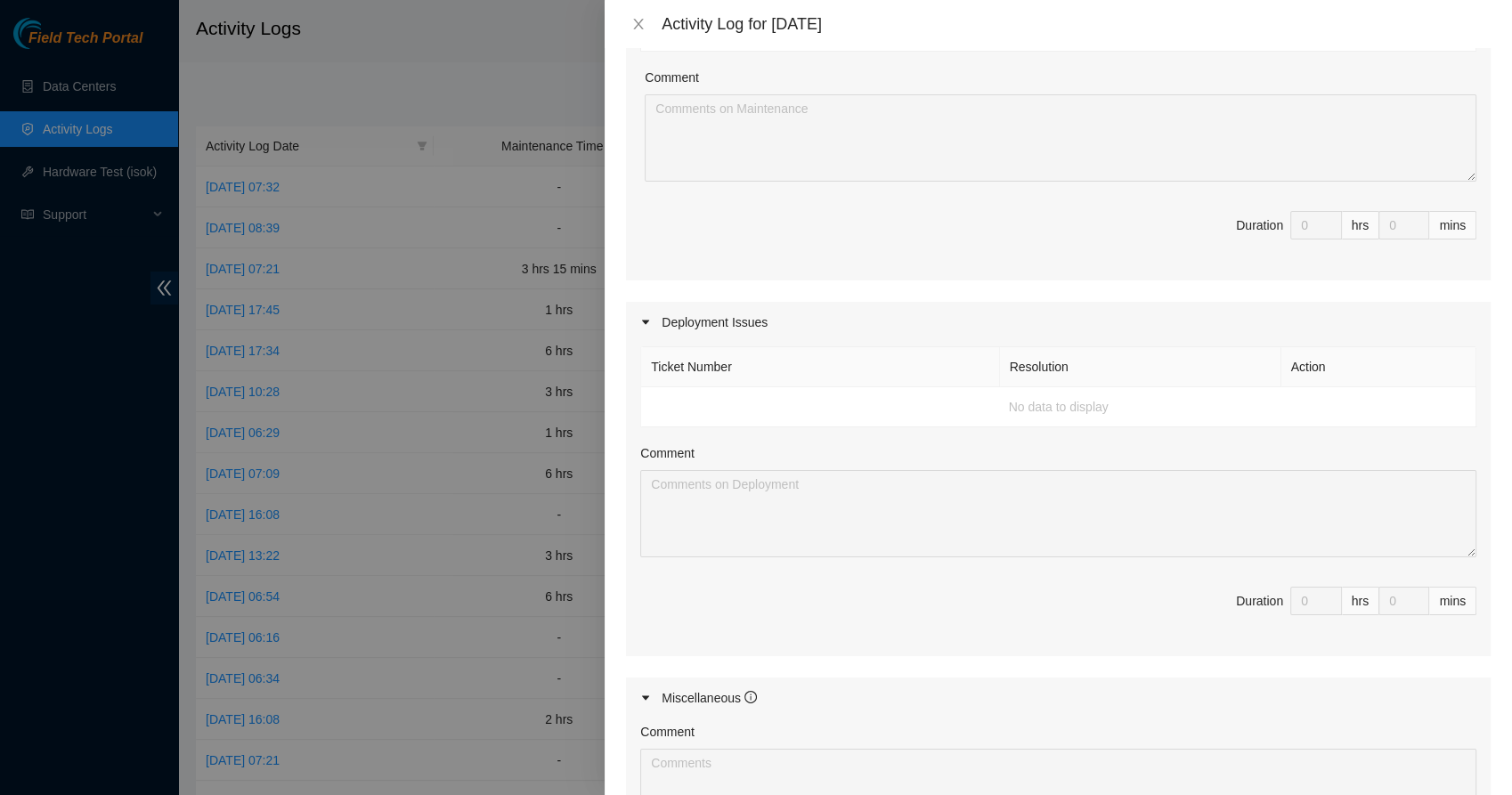
scroll to position [274, 0]
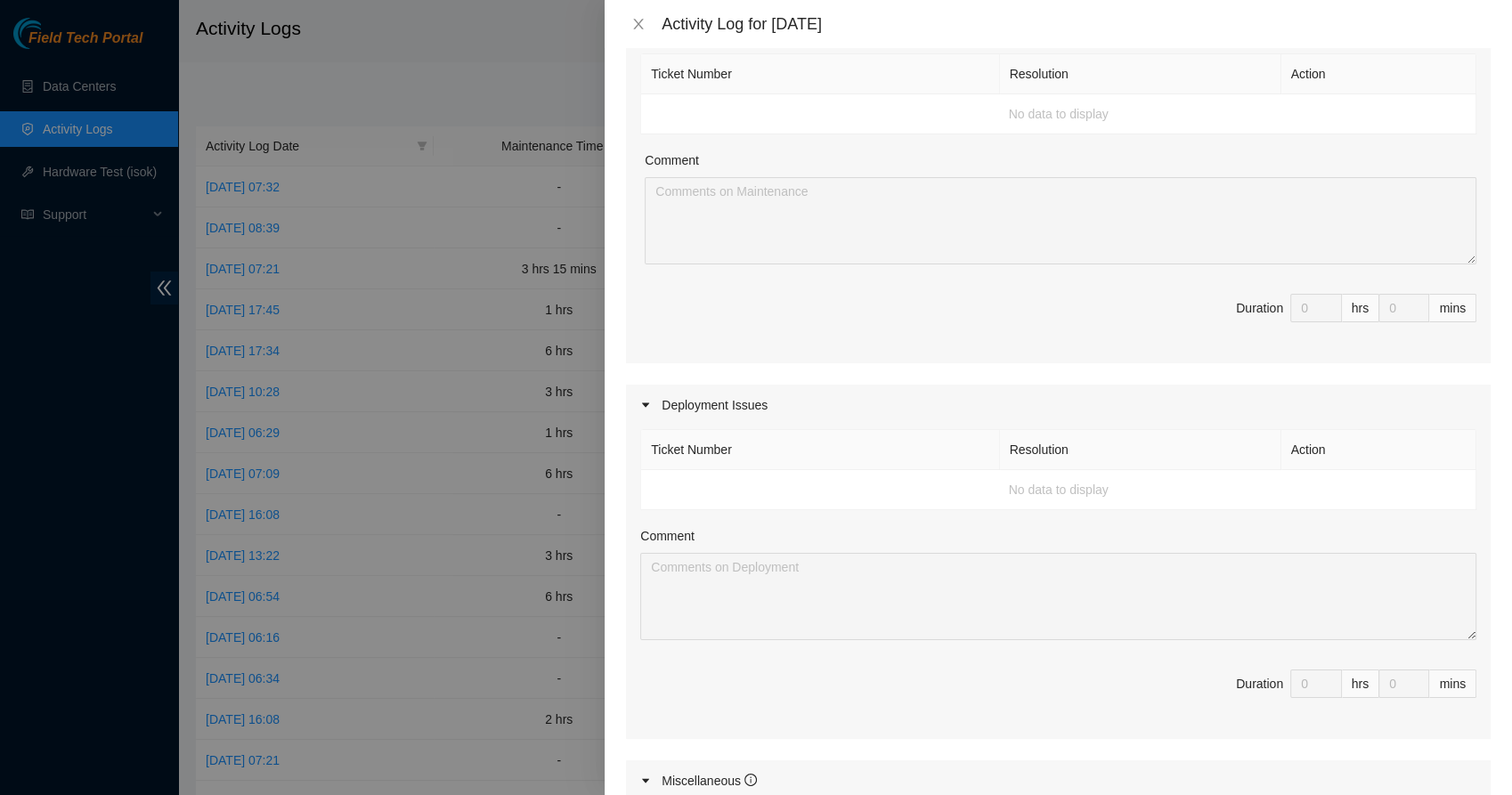
click at [1205, 645] on div "Ticket Number Resolution Action No data to display Comment Duration 0 hrs 0 mins" at bounding box center [1058, 582] width 864 height 313
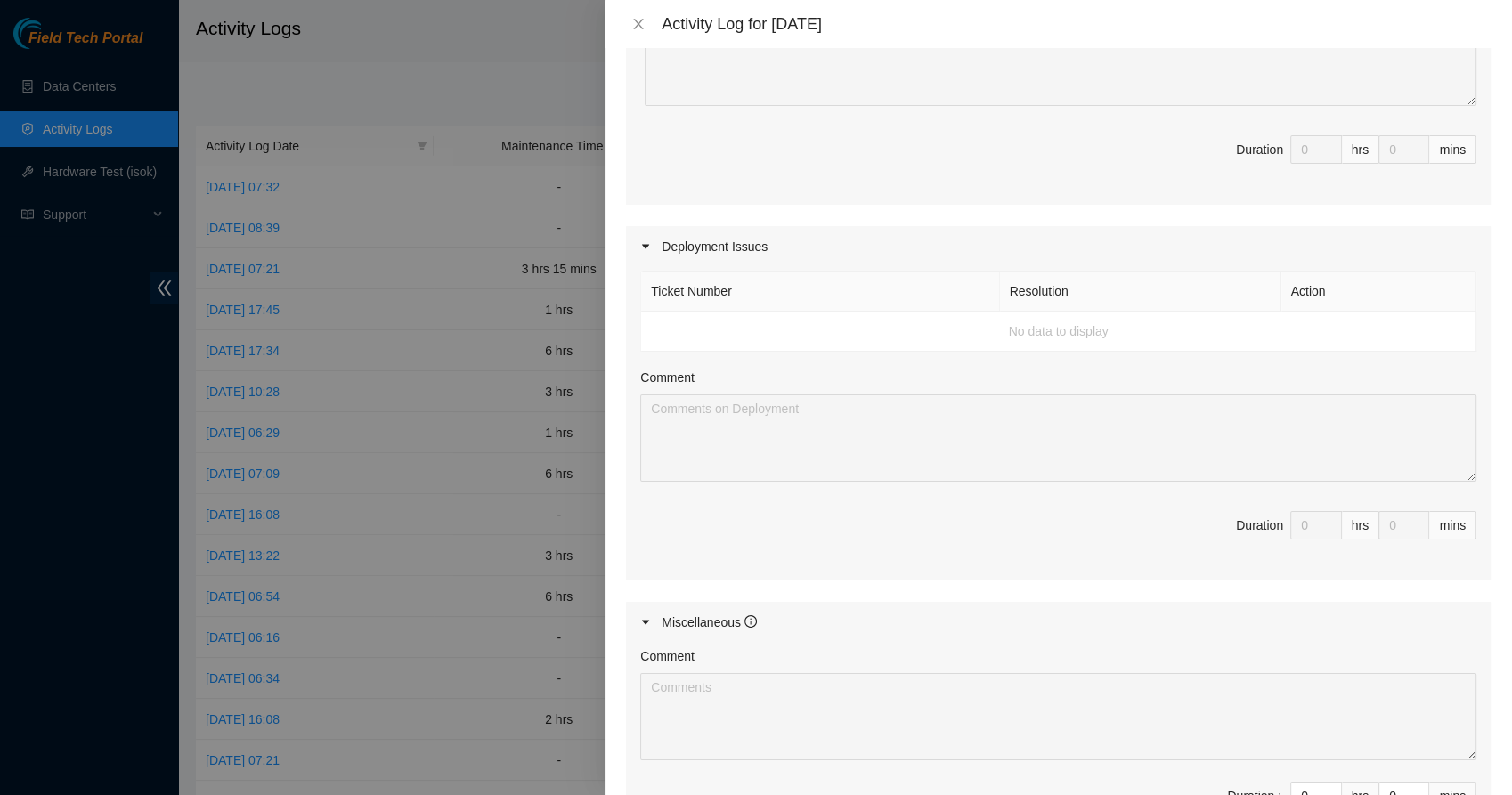
click at [1203, 613] on div "Miscellaneous" at bounding box center [1058, 621] width 864 height 41
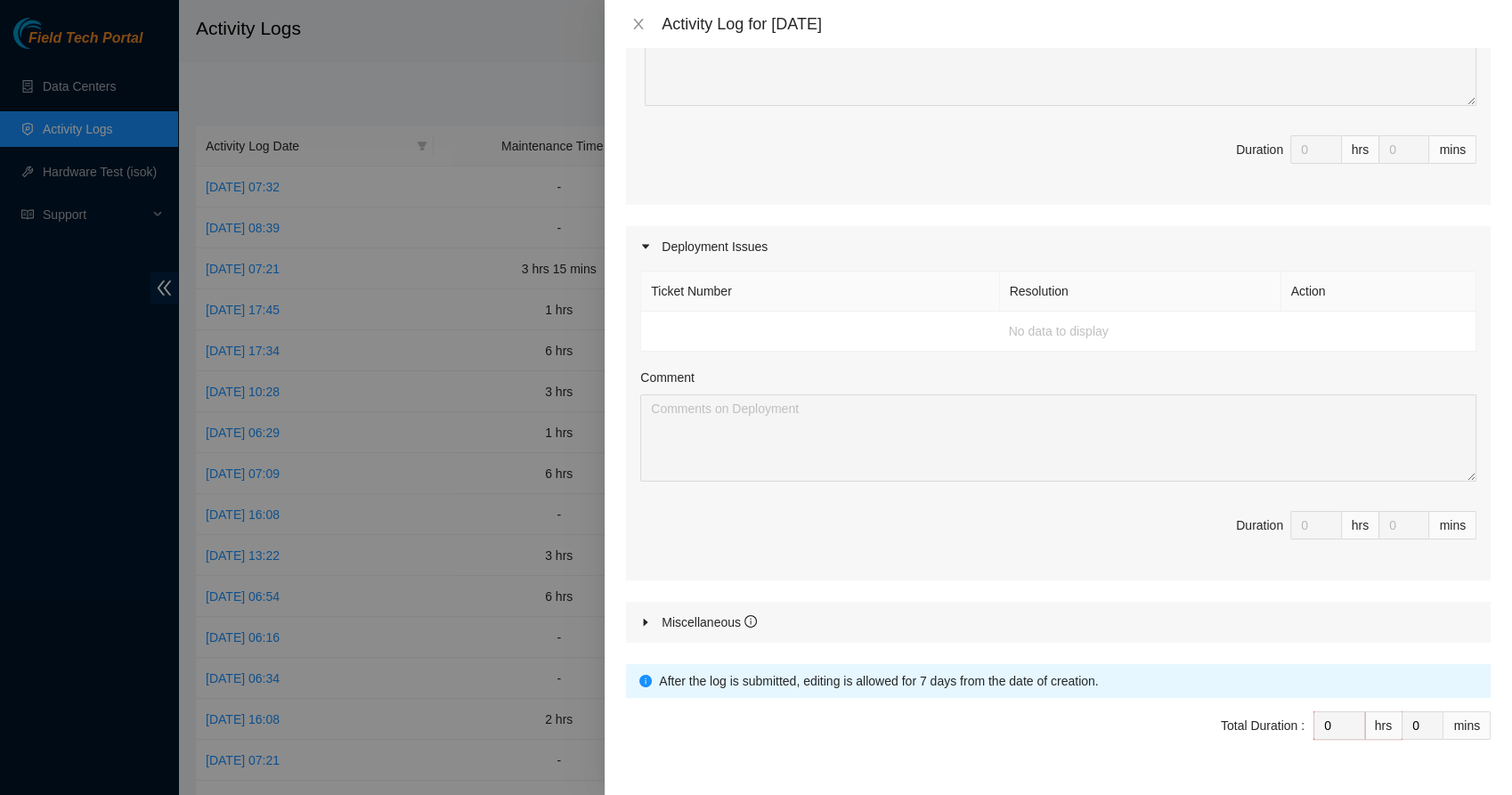
scroll to position [473, 0]
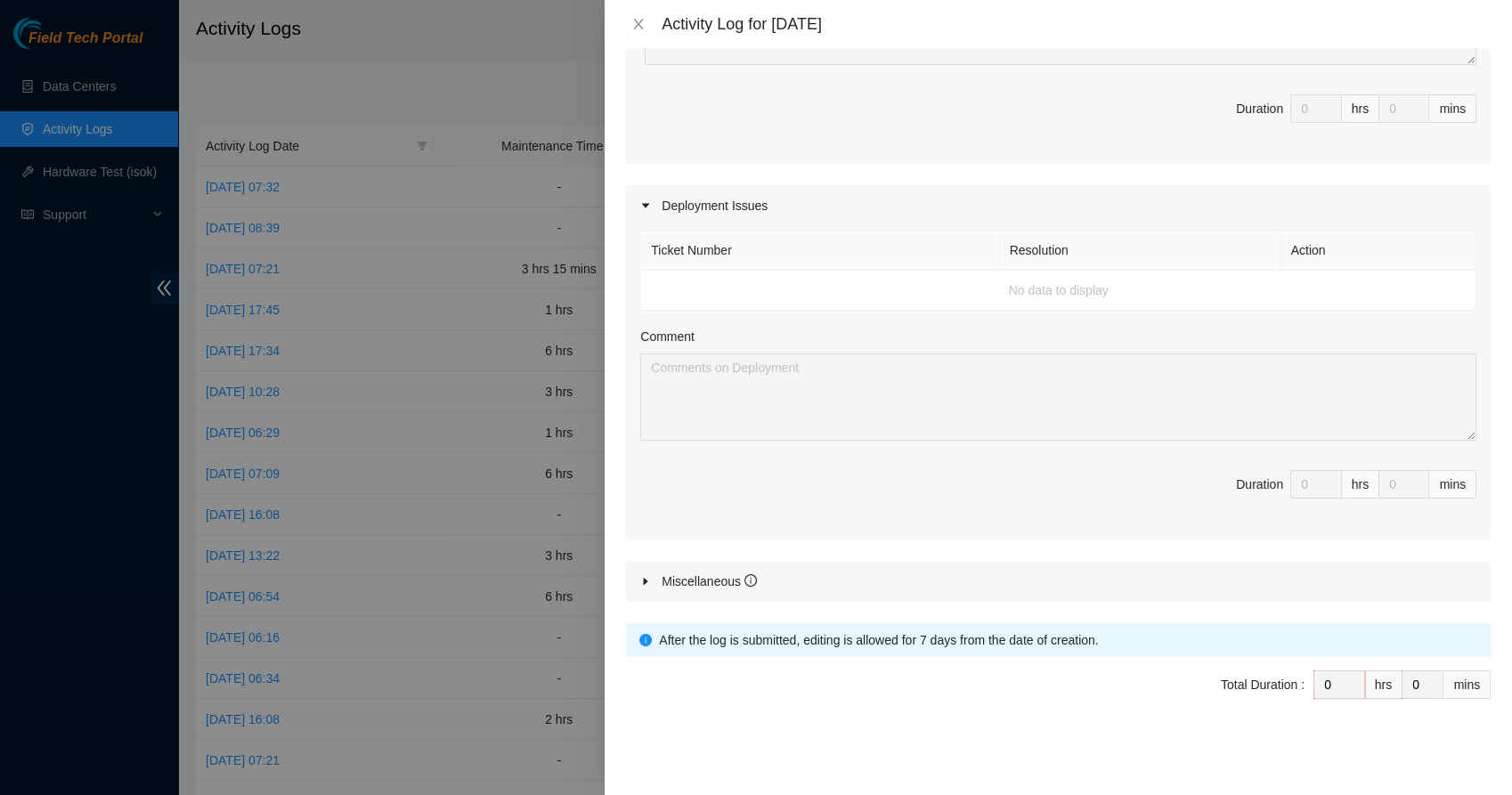
drag, startPoint x: 1321, startPoint y: 681, endPoint x: 961, endPoint y: 689, distance: 360.1
click at [961, 689] on span "Total Duration : 0 hrs 0 mins" at bounding box center [1058, 695] width 864 height 50
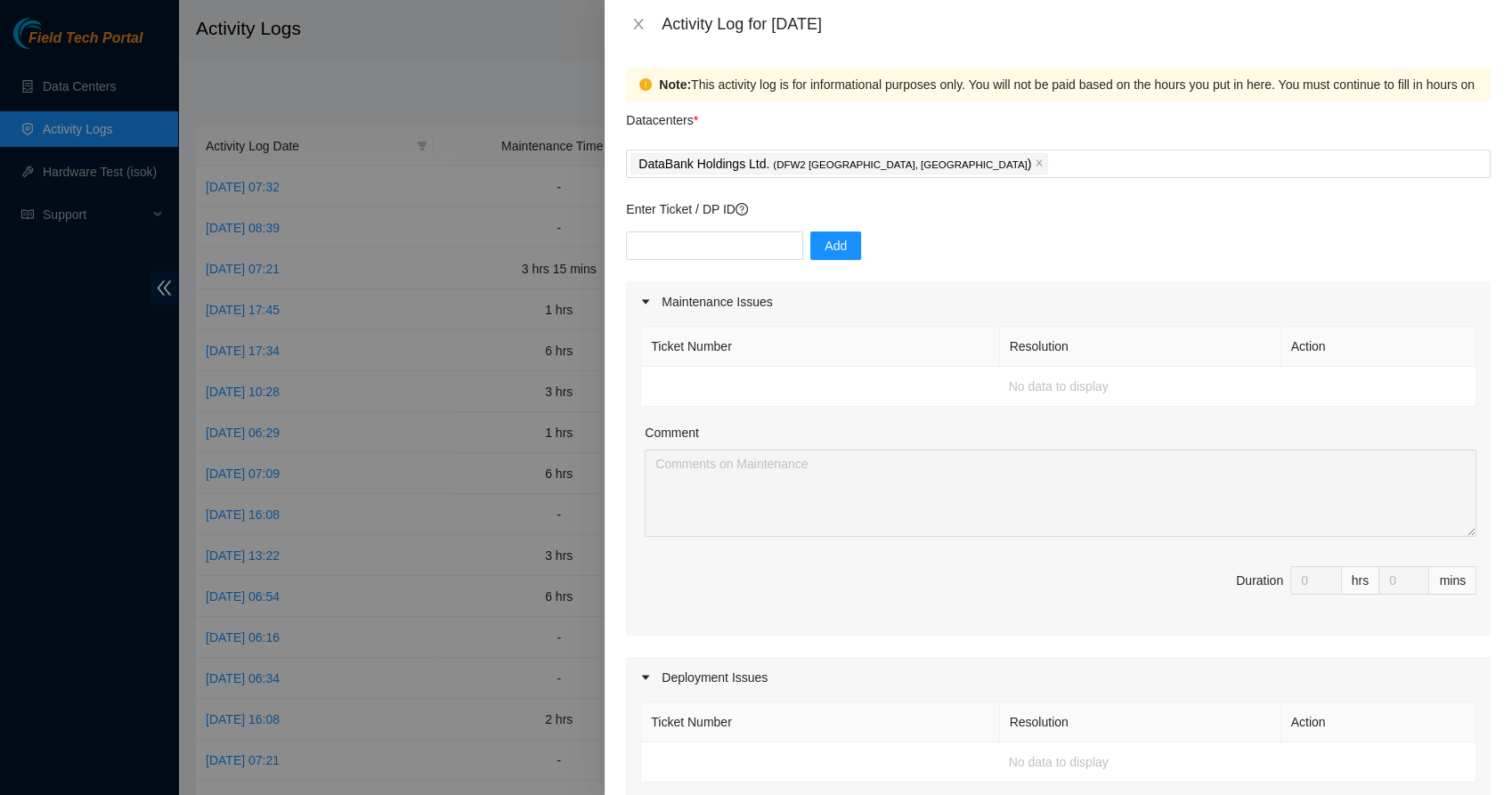
scroll to position [0, 0]
click at [713, 242] on input "text" at bounding box center [715, 247] width 177 height 28
paste input "B-W-ZPNWPR"
type input "B-W-ZPNWPR"
click at [825, 249] on span "Add" at bounding box center [836, 247] width 23 height 20
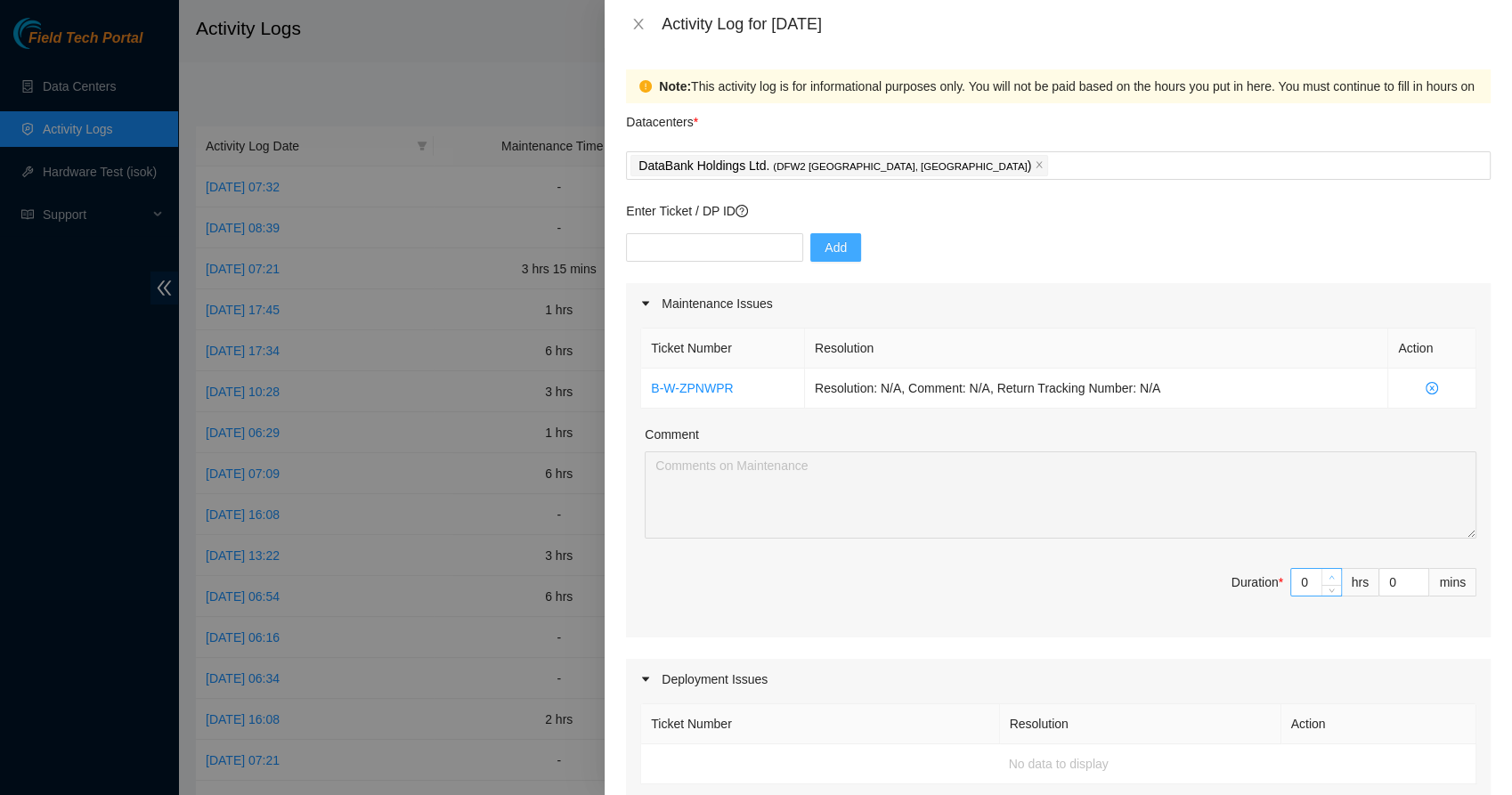
type input "1"
click at [1326, 575] on span "up" at bounding box center [1331, 577] width 10 height 10
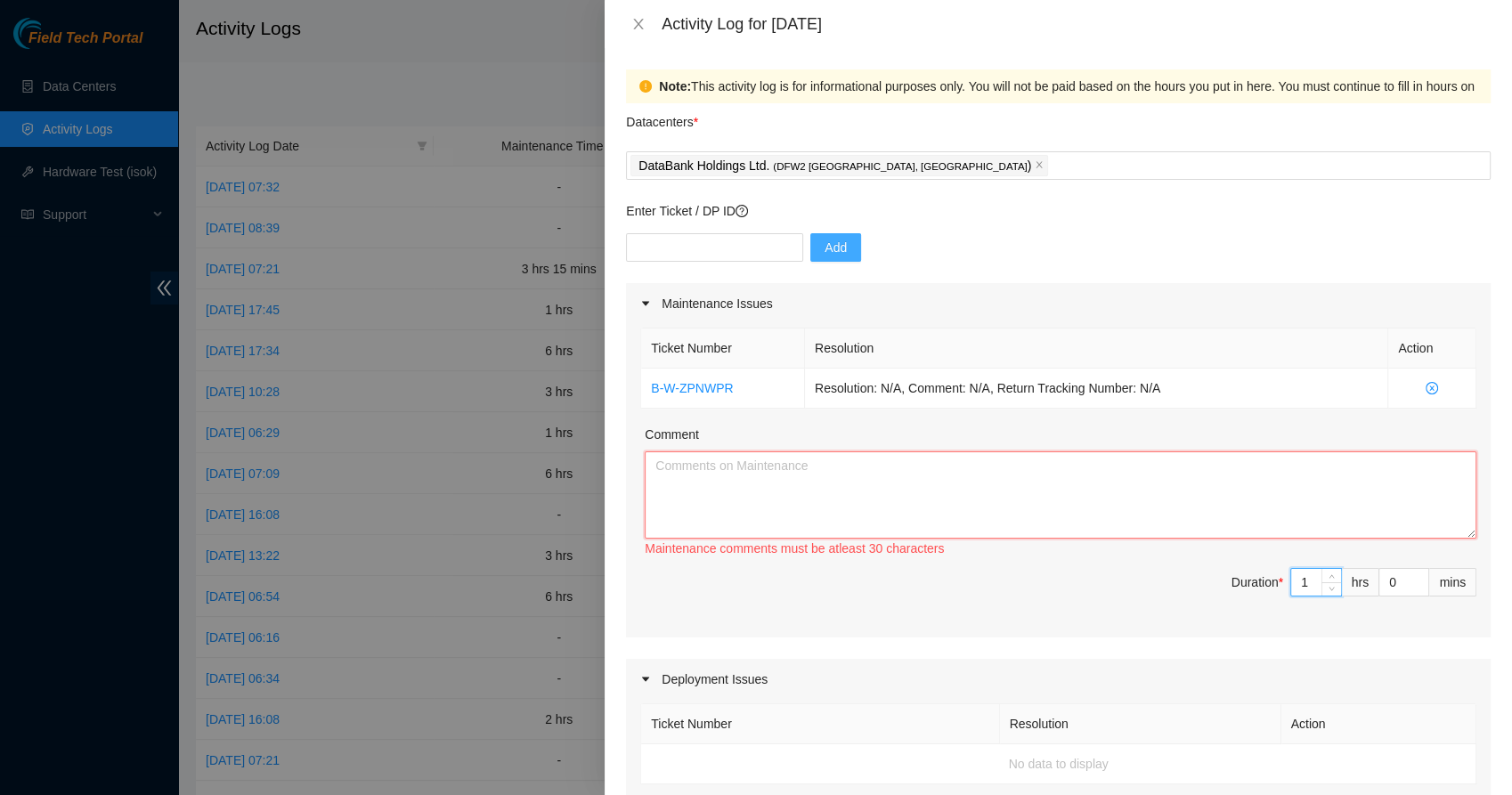
click at [1139, 476] on textarea "Comment" at bounding box center [1060, 495] width 831 height 88
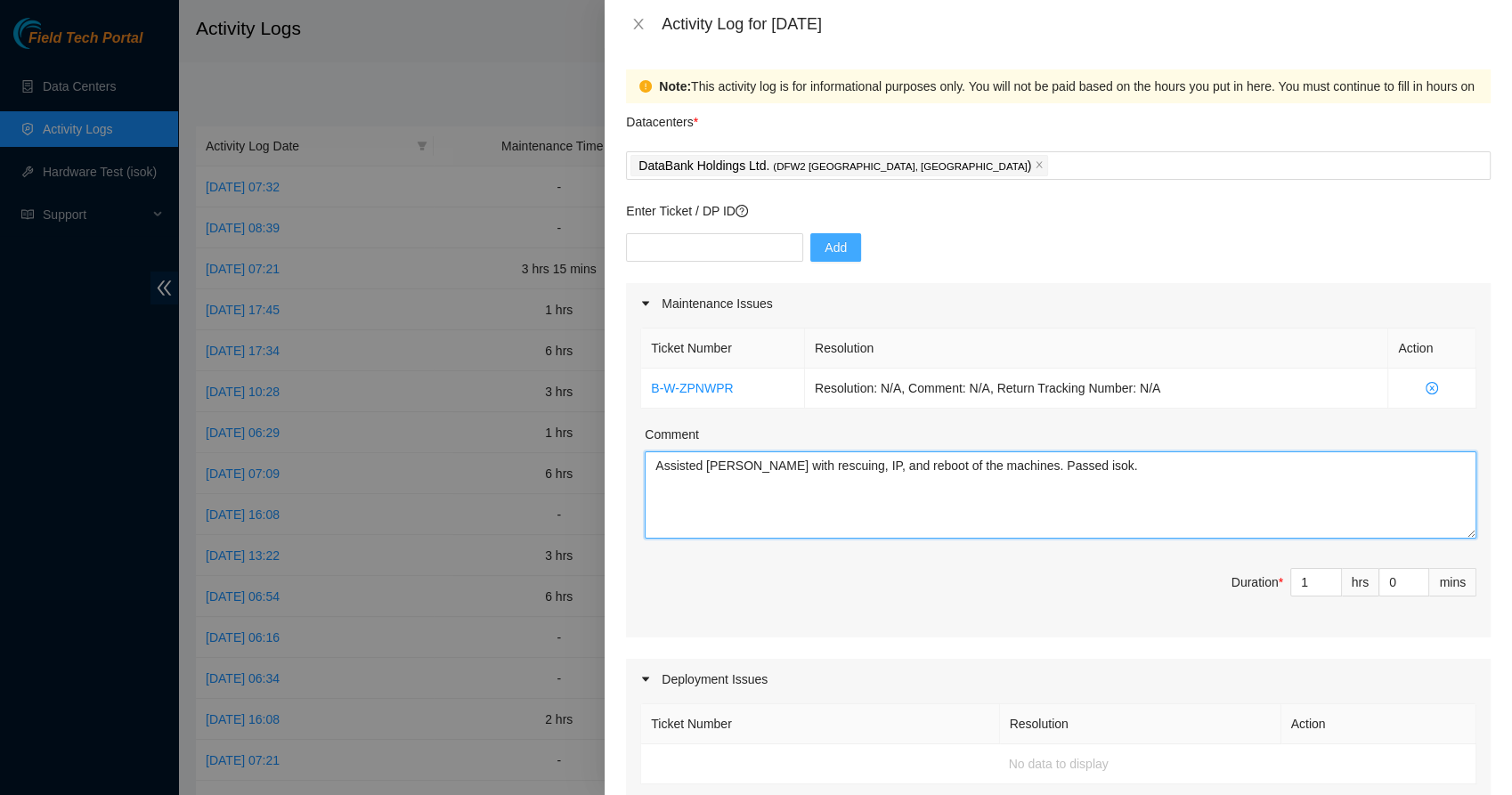
type textarea "Assisted Josh Sosa with rescuing, IP, and reboot of the machines. Passed isok."
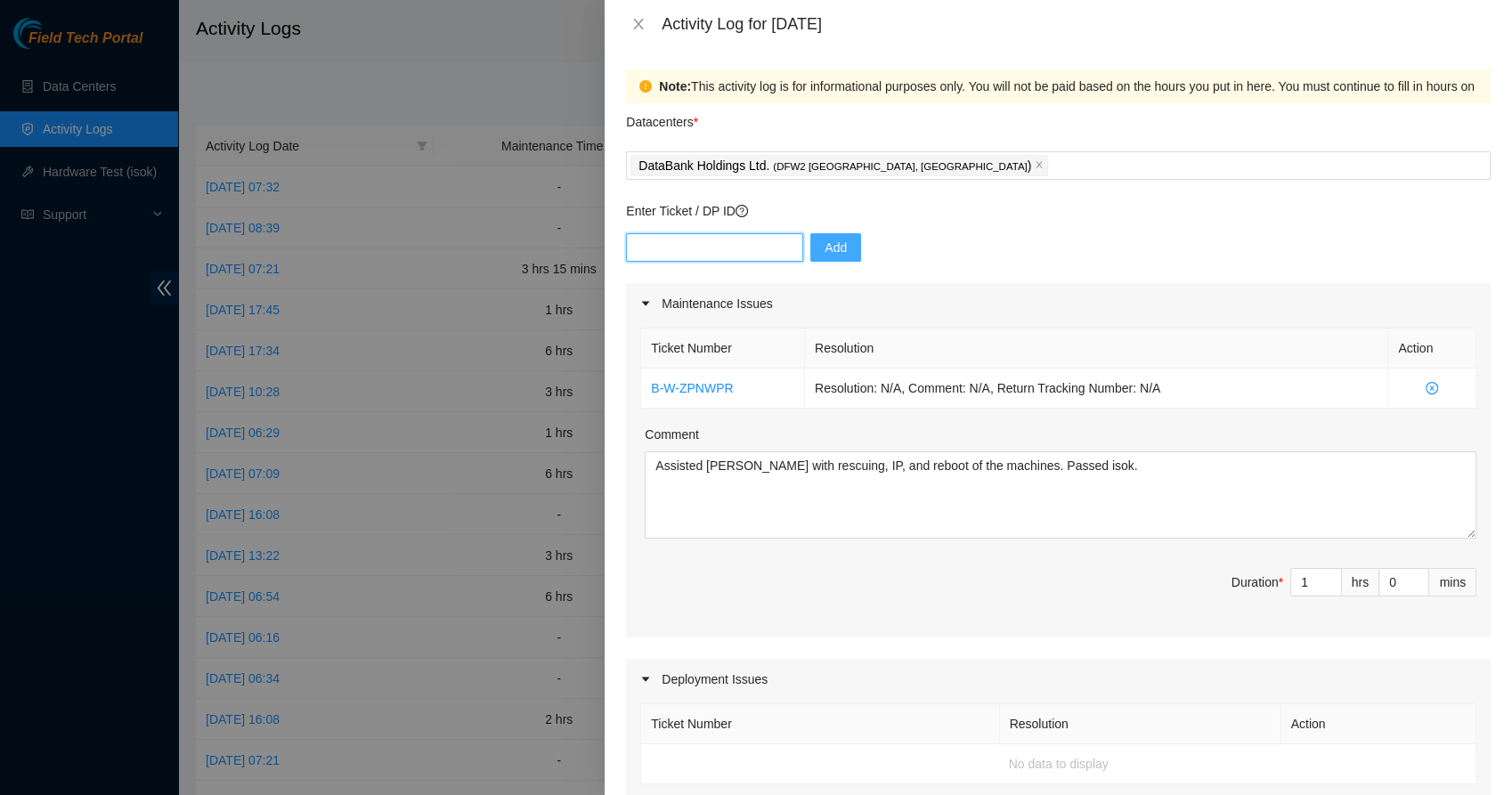
click at [712, 248] on input "text" at bounding box center [715, 247] width 177 height 28
paste input "DP80405"
type input "DP80405"
click at [826, 250] on span "Add" at bounding box center [836, 247] width 23 height 20
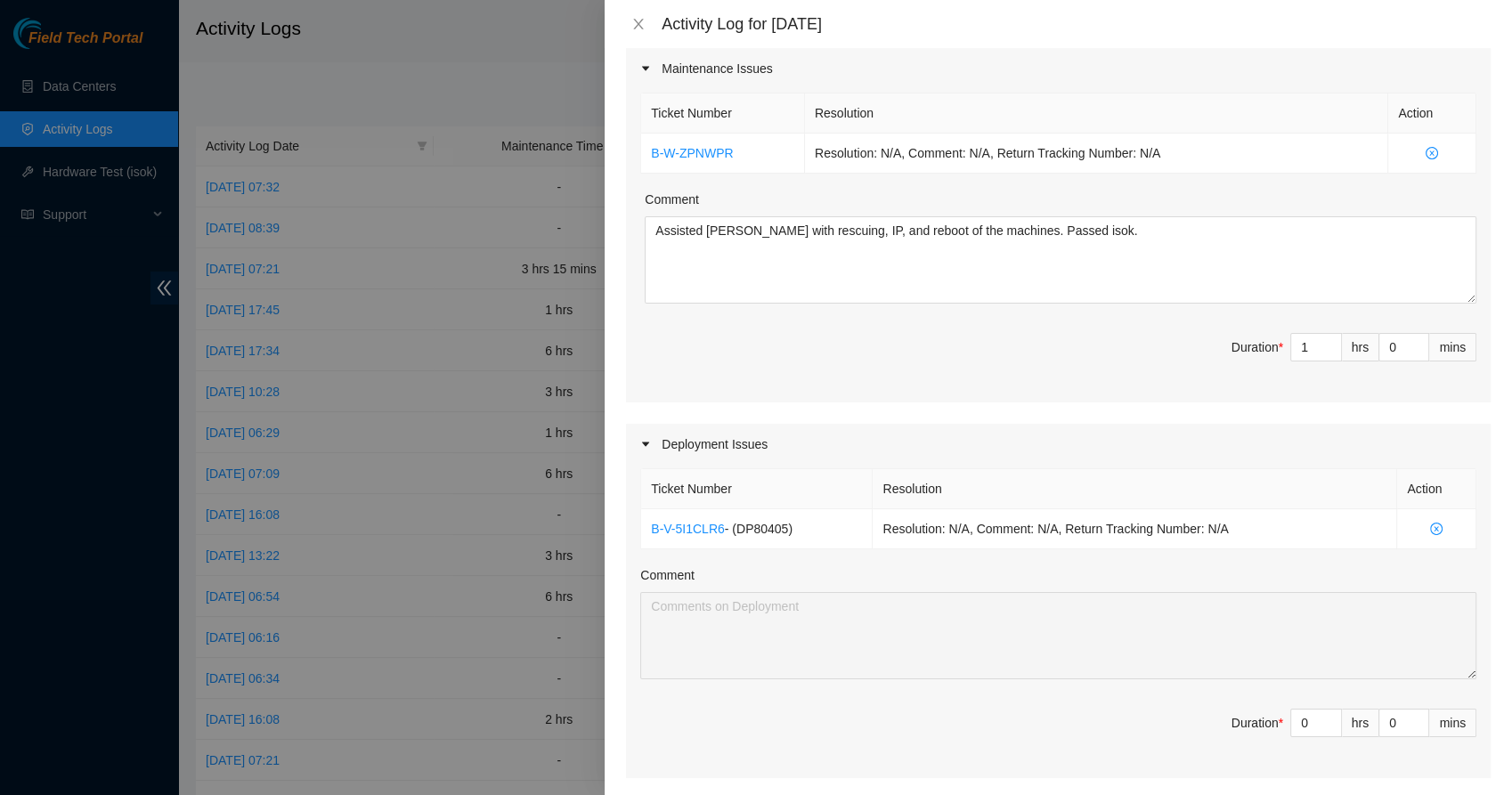
scroll to position [233, 0]
type input "1"
type input "2"
click at [1328, 718] on icon "up" at bounding box center [1331, 720] width 7 height 7
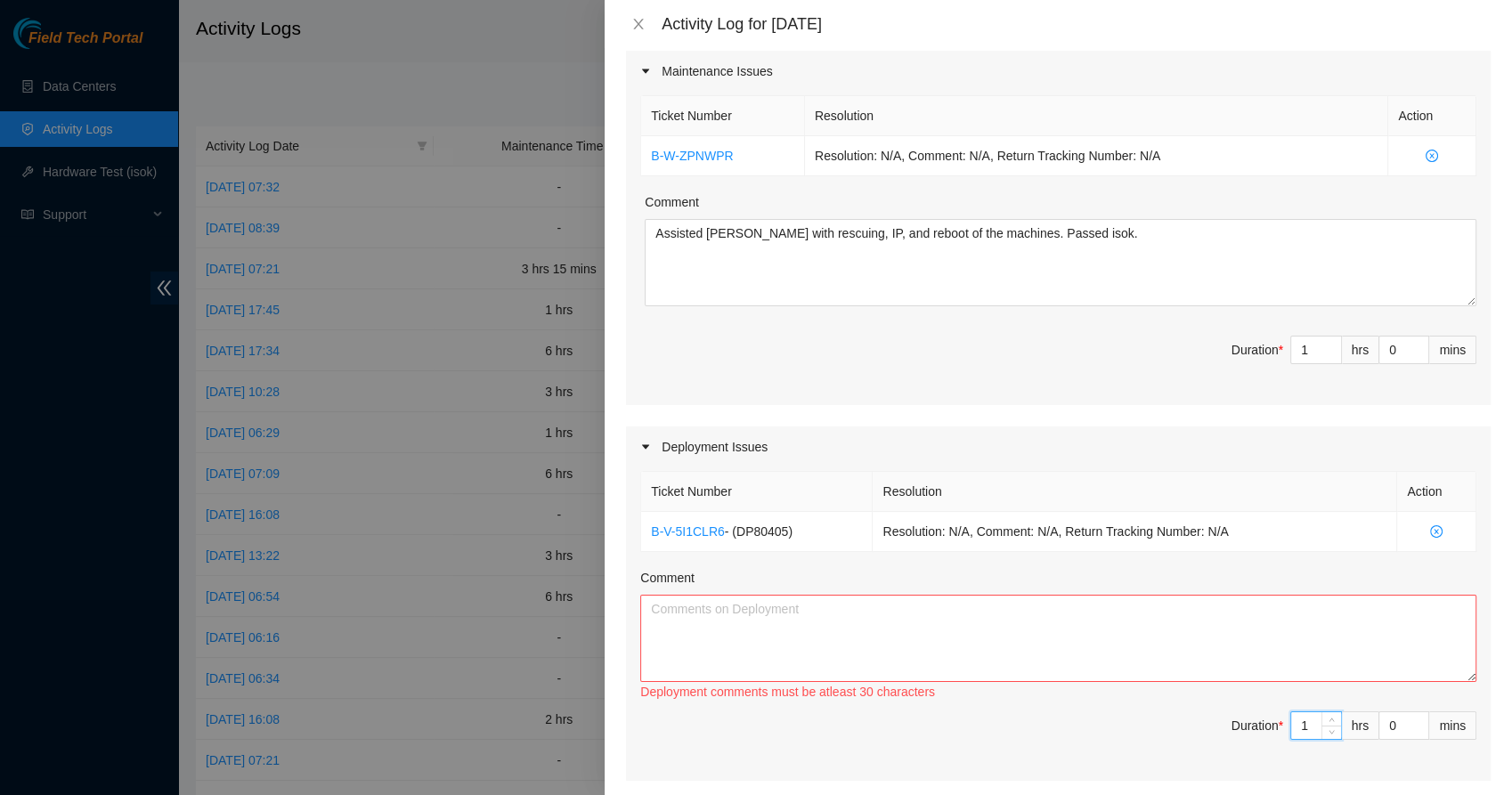
scroll to position [225, 0]
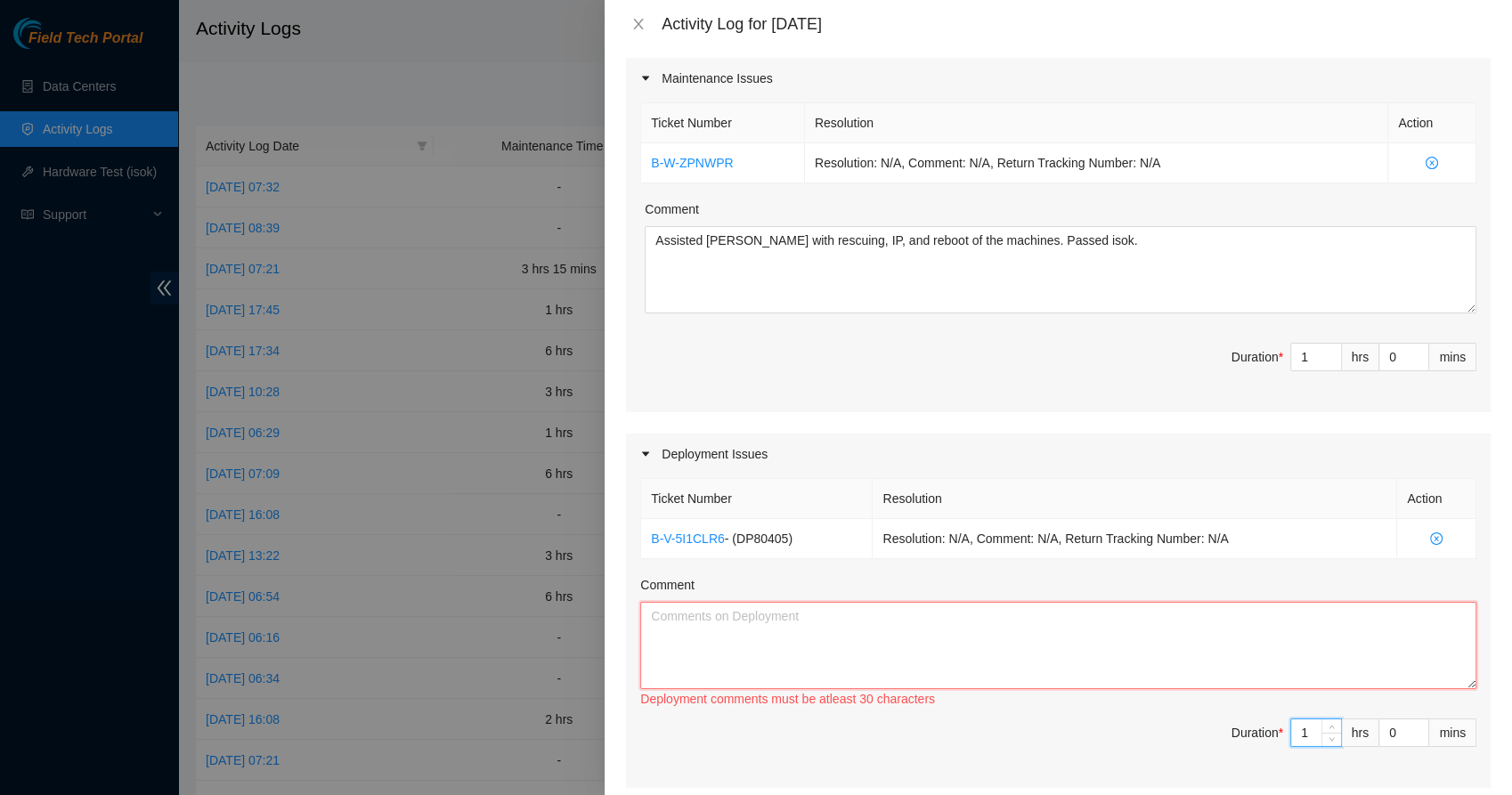
click at [1004, 638] on textarea "Comment" at bounding box center [1058, 645] width 836 height 88
type textarea "R"
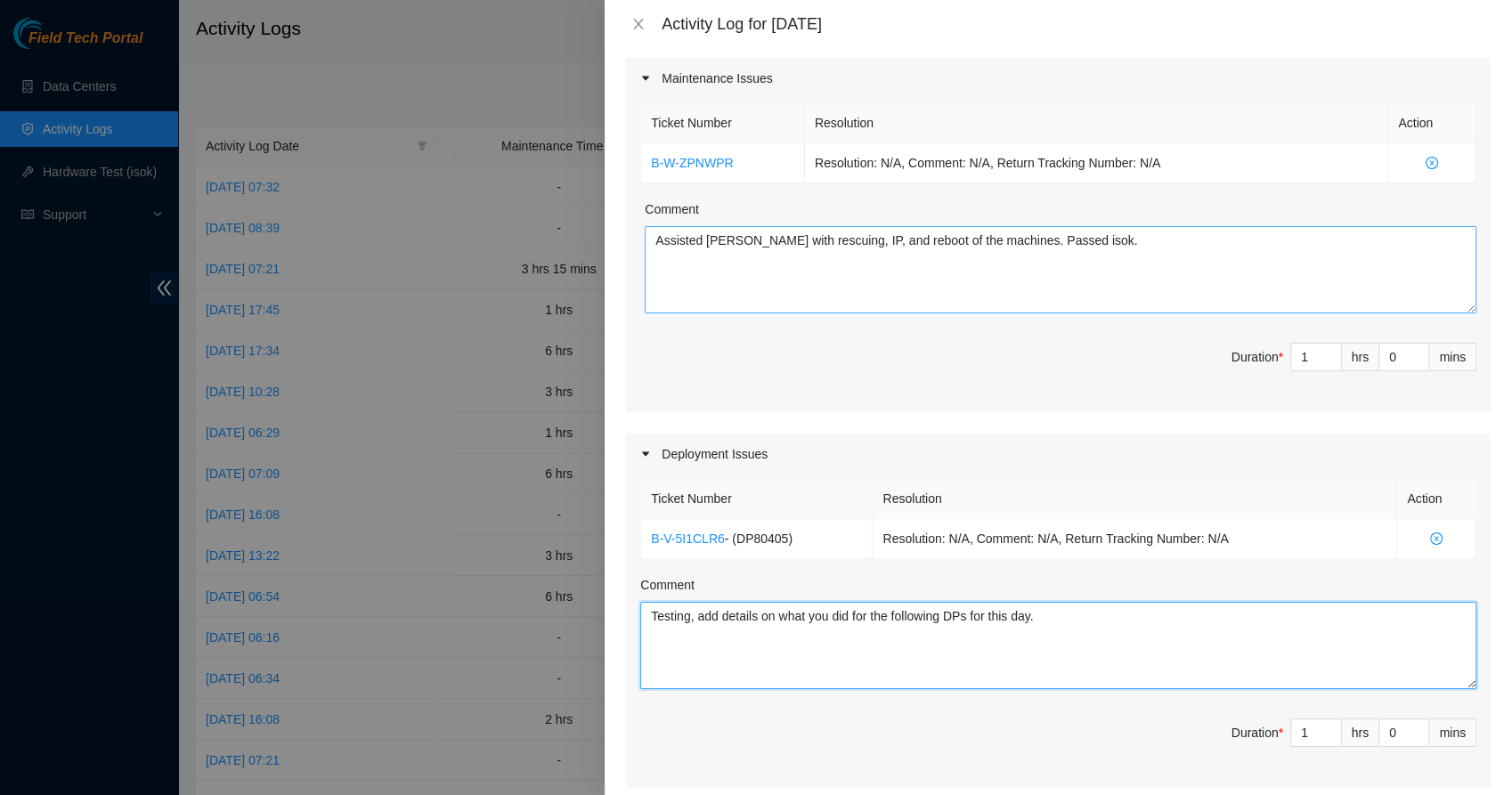
type textarea "Testing, add details on what you did for the following DPs for this day."
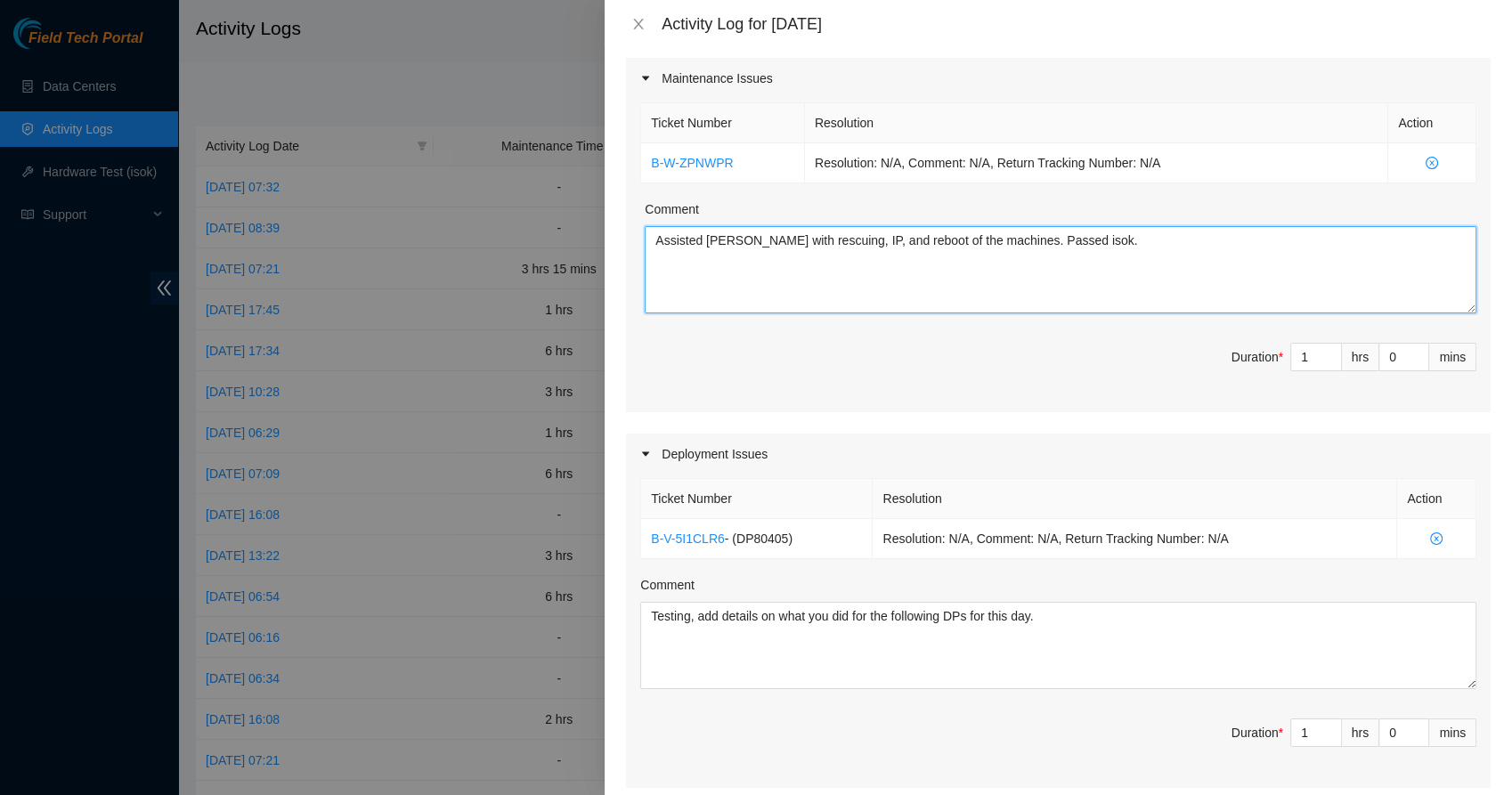
click at [1116, 246] on textarea "Assisted Josh Sosa with rescuing, IP, and reboot of the machines. Passed isok." at bounding box center [1060, 270] width 831 height 88
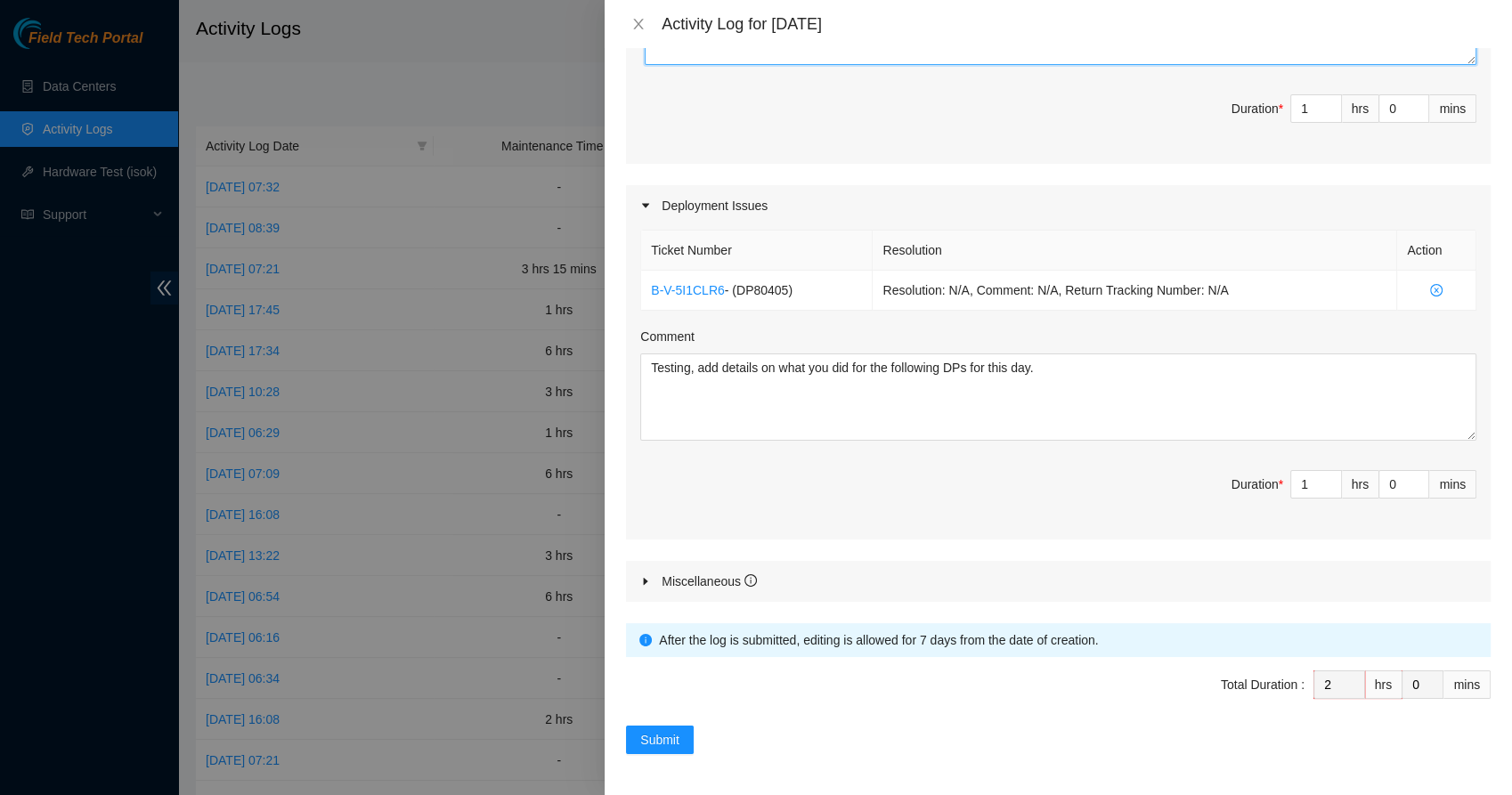
scroll to position [0, 0]
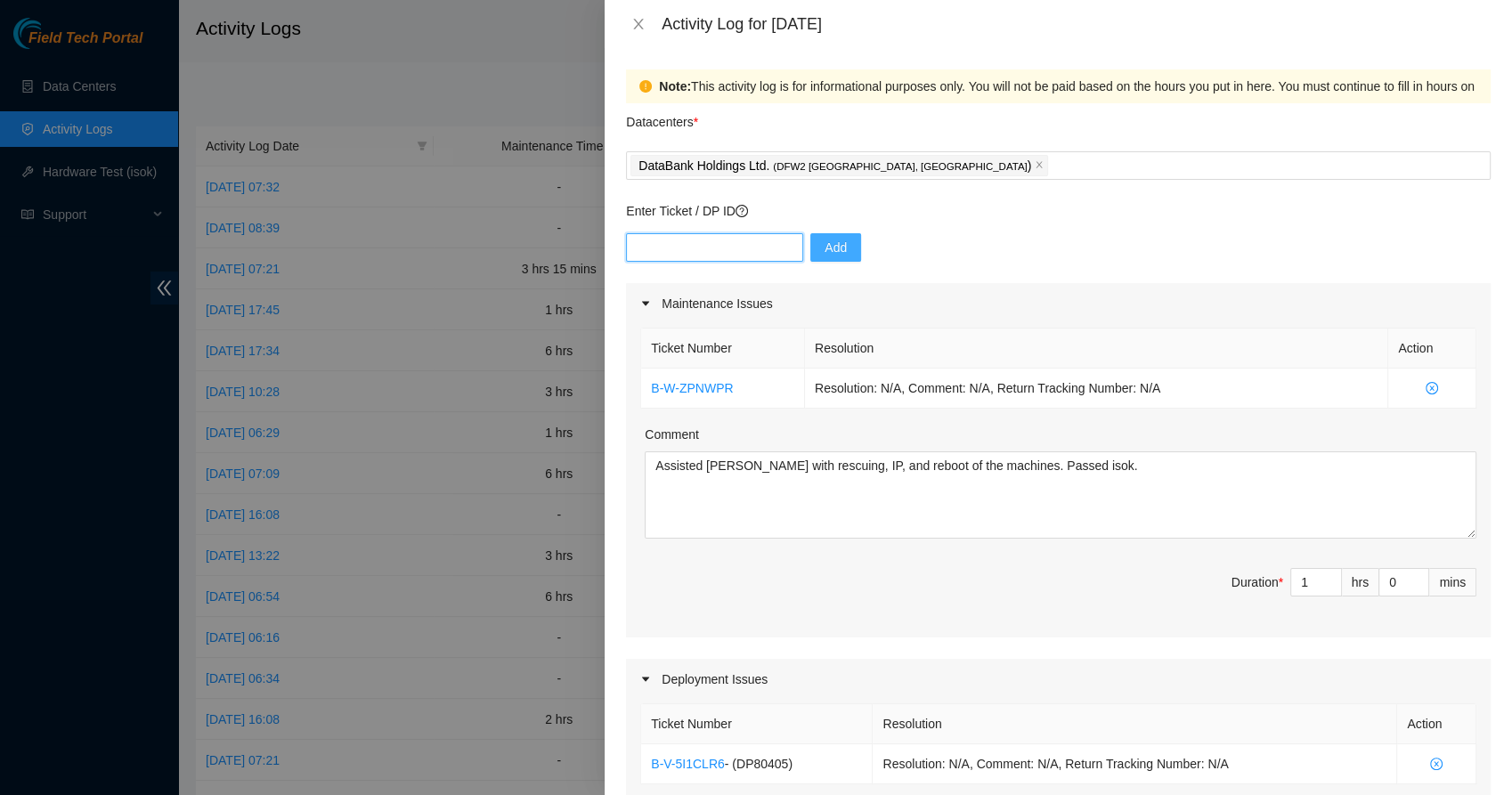
click at [677, 253] on input "text" at bounding box center [715, 247] width 177 height 28
click at [877, 213] on p "Enter Ticket / DP ID" at bounding box center [1058, 210] width 864 height 20
click at [934, 158] on div "DataBank Holdings Ltd. ( DFW2 Richardson, TX )" at bounding box center [1059, 165] width 856 height 25
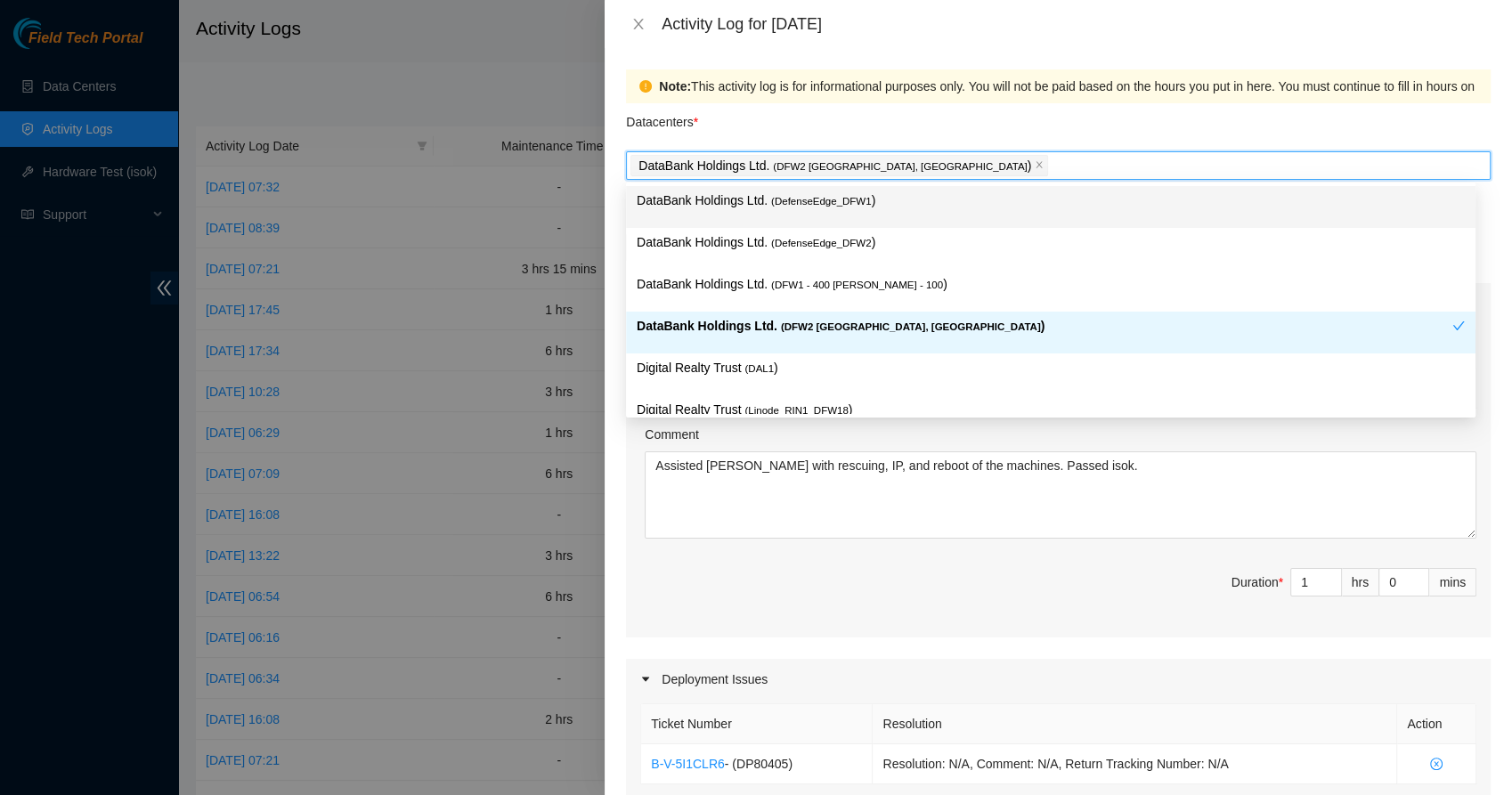
click at [891, 142] on div "Datacenters *" at bounding box center [1058, 127] width 864 height 48
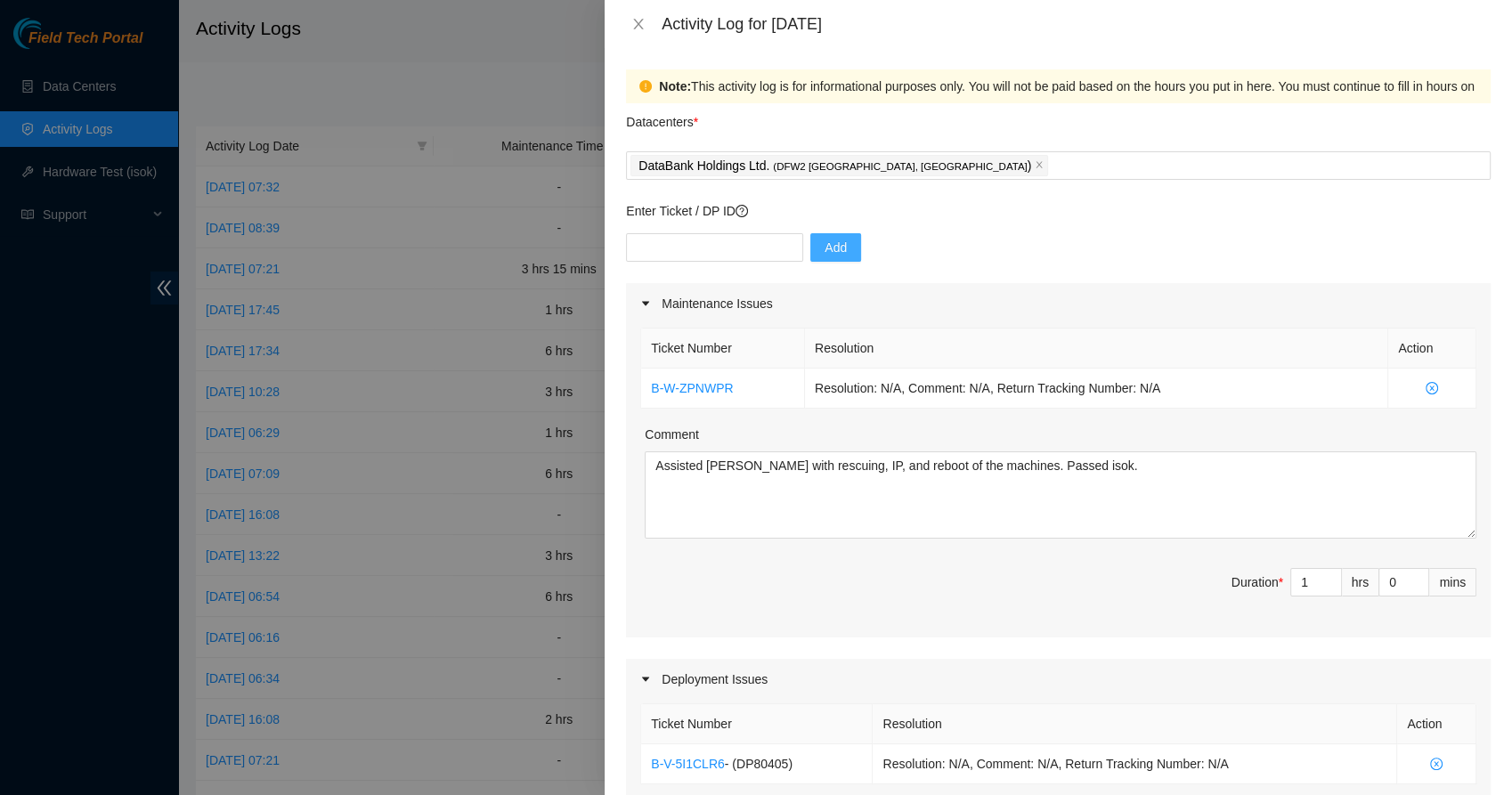
click at [912, 211] on p "Enter Ticket / DP ID" at bounding box center [1058, 210] width 864 height 20
click at [643, 23] on icon "close" at bounding box center [638, 24] width 14 height 14
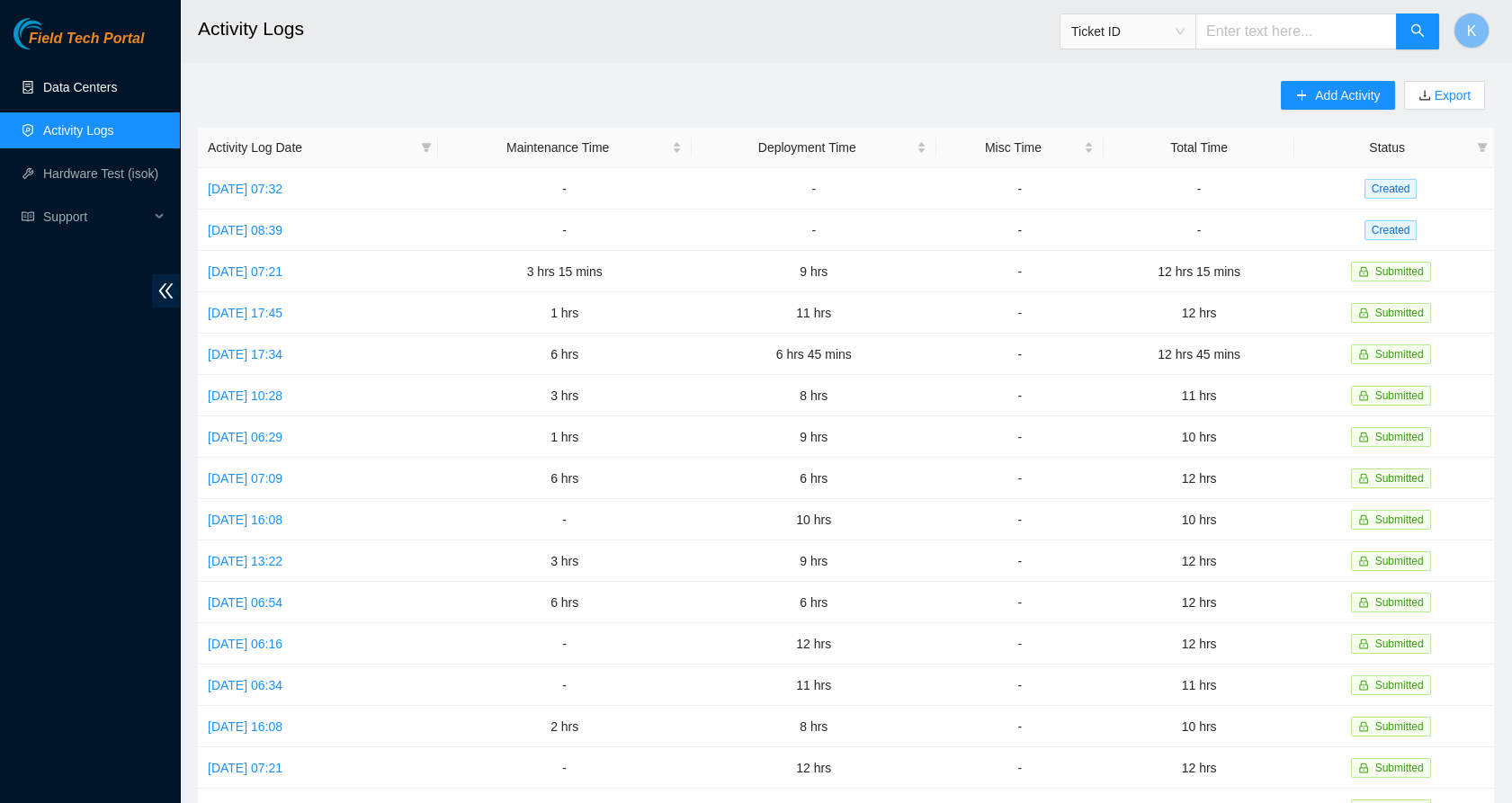
click at [77, 88] on link "Data Centers" at bounding box center [79, 87] width 73 height 14
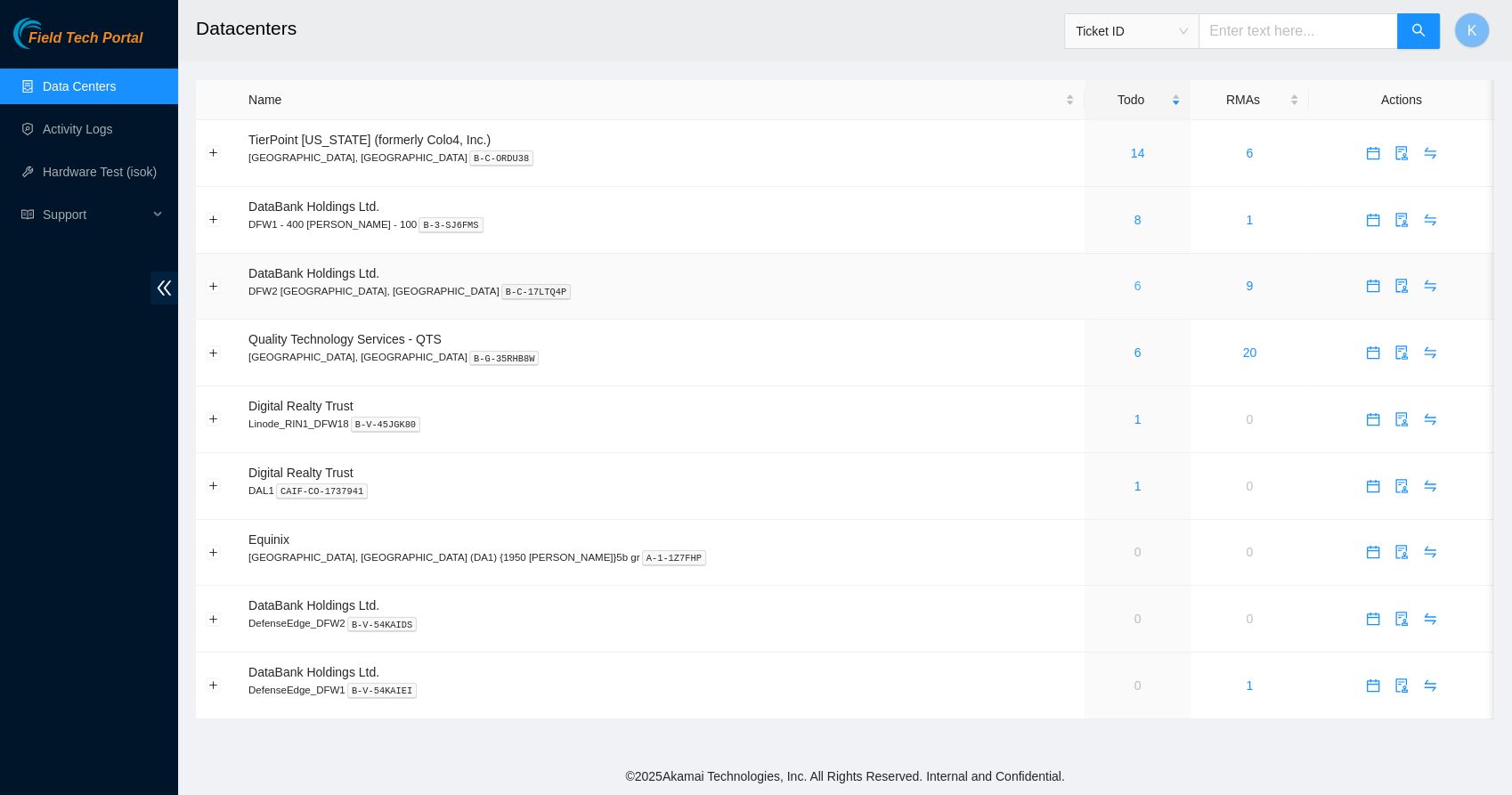
click at [1134, 282] on link "6" at bounding box center [1138, 286] width 8 height 14
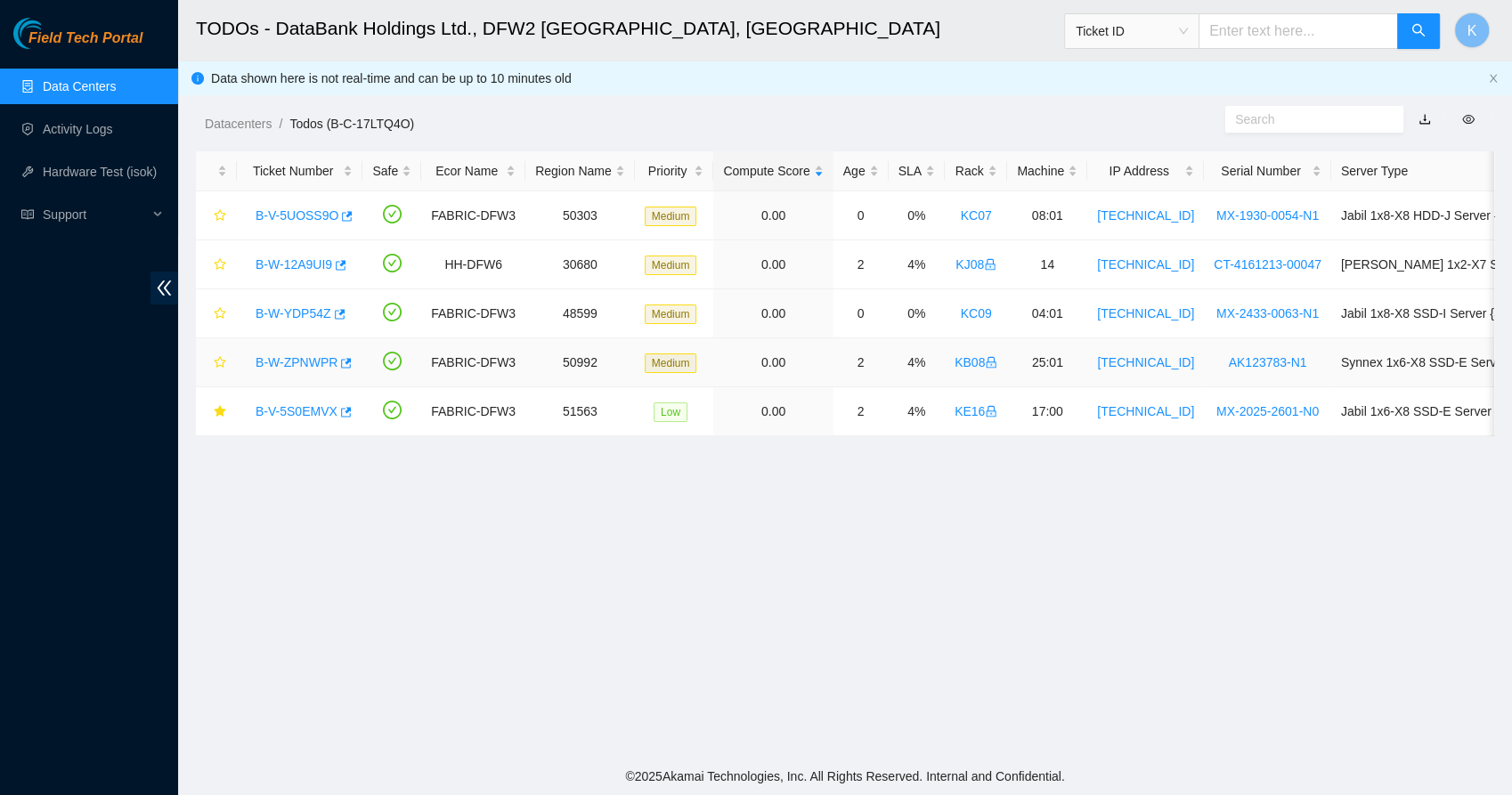
click at [319, 360] on link "B-W-ZPNWPR" at bounding box center [296, 362] width 82 height 14
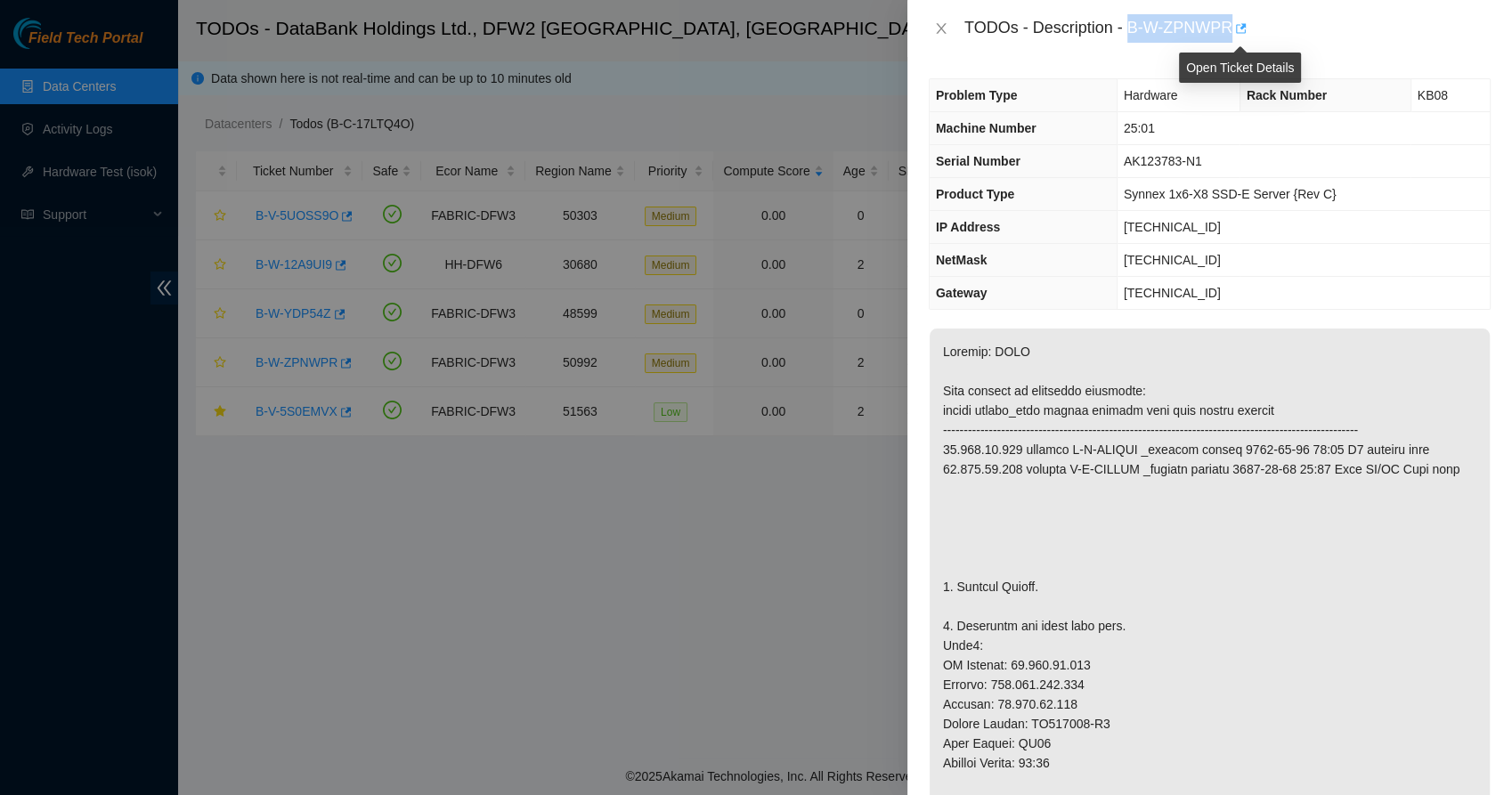
drag, startPoint x: 1128, startPoint y: 27, endPoint x: 1236, endPoint y: 27, distance: 108.0
click at [1236, 27] on div "TODOs - Description - B-W-ZPNWPR" at bounding box center [1227, 28] width 526 height 28
copy div "B-W-ZPNWPR"
click at [938, 31] on icon "close" at bounding box center [941, 28] width 9 height 10
